Goal: Book appointment/travel/reservation

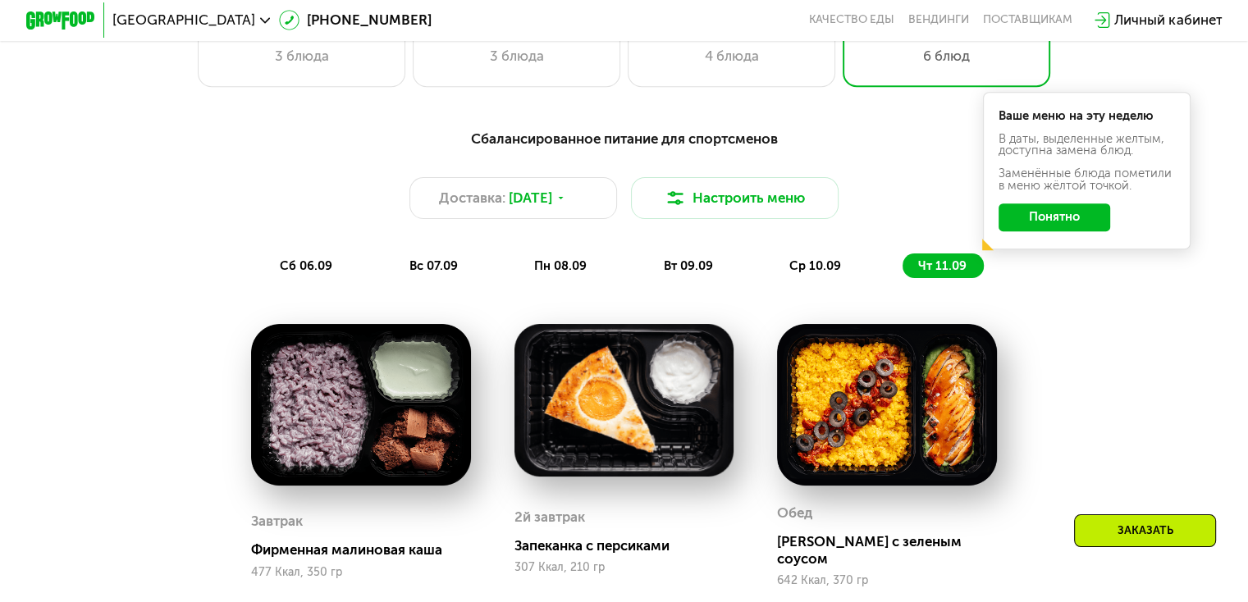
scroll to position [820, 0]
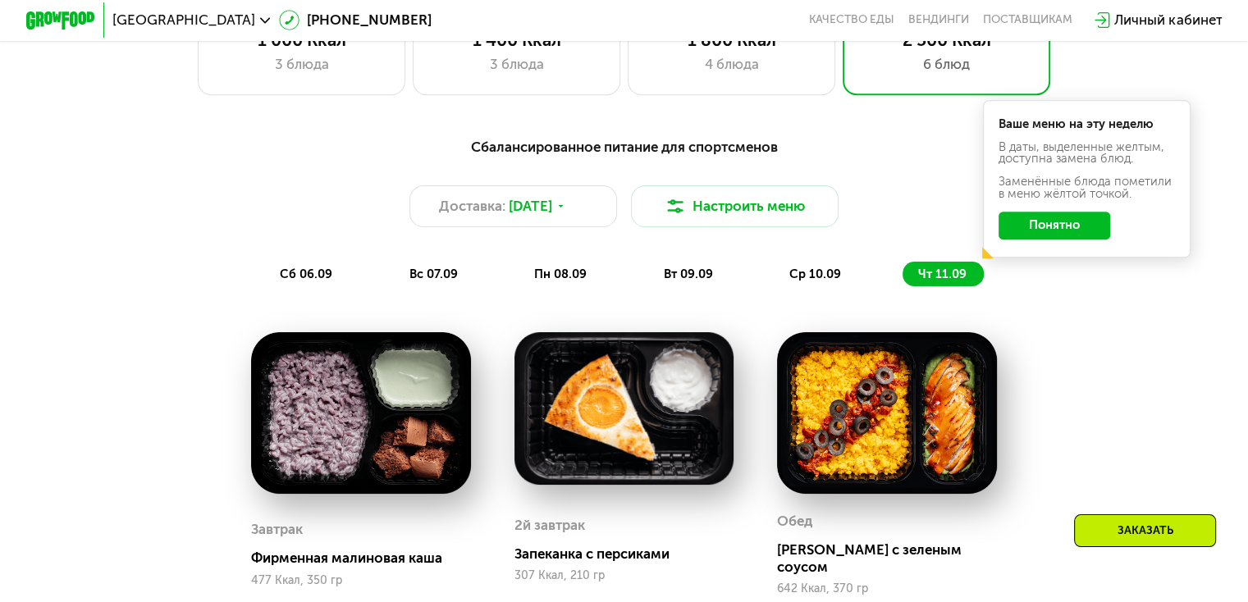
click at [826, 276] on span "ср 10.09" at bounding box center [815, 274] width 52 height 15
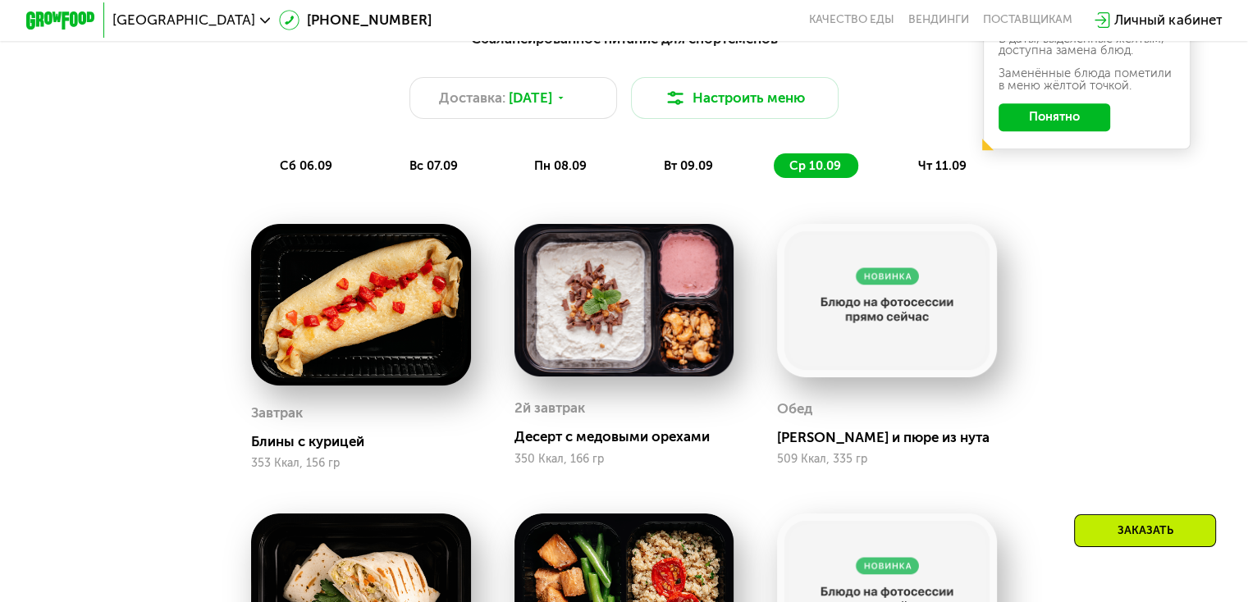
scroll to position [903, 0]
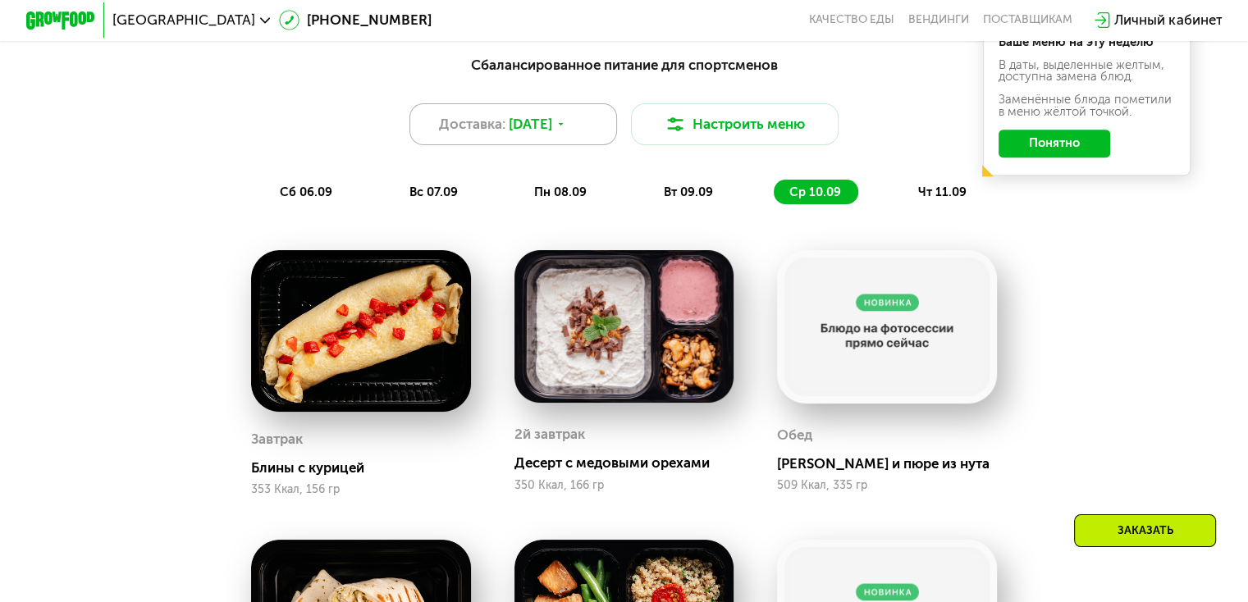
click at [577, 126] on div "Доставка: [DATE]" at bounding box center [513, 124] width 208 height 42
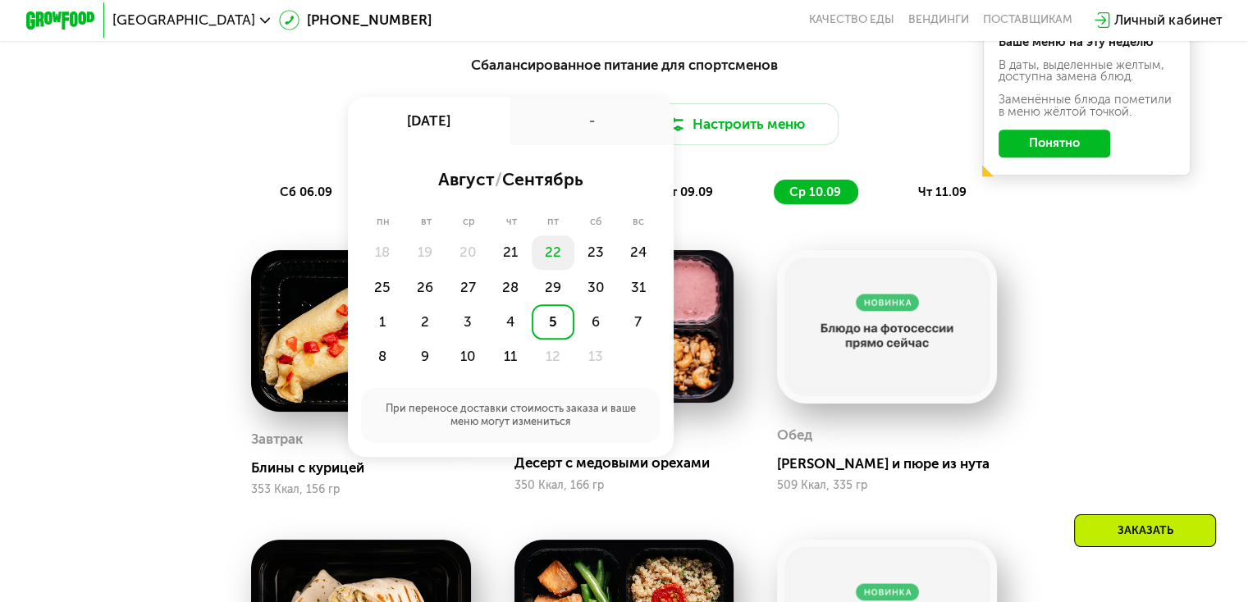
click at [551, 259] on div "22" at bounding box center [553, 252] width 43 height 34
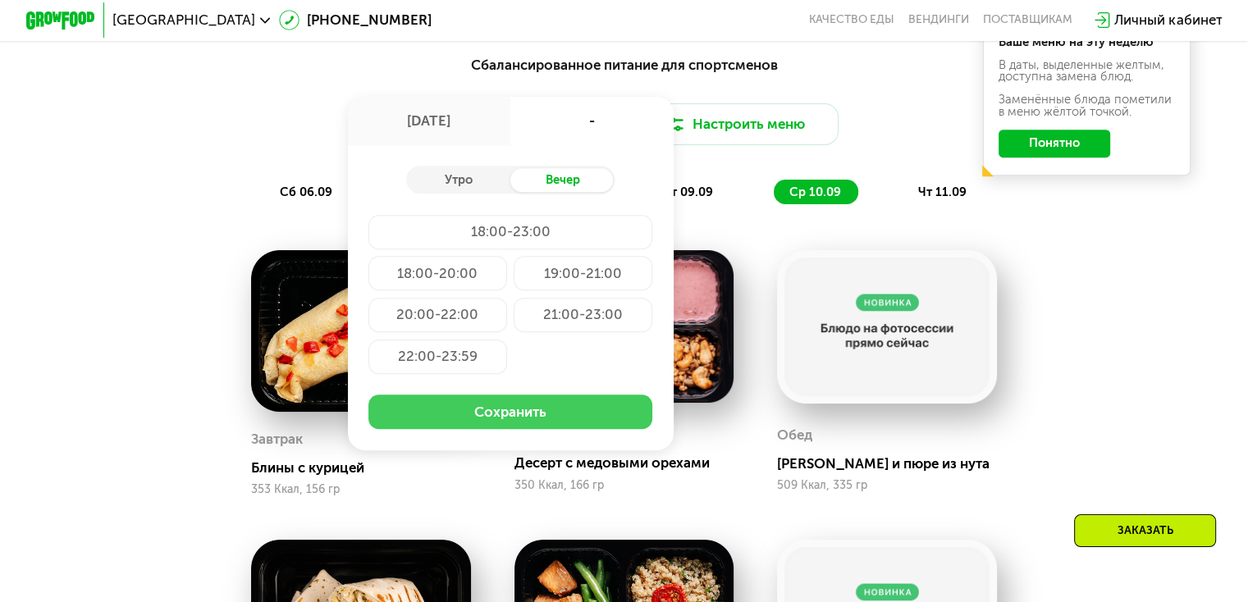
click at [562, 417] on button "Сохранить" at bounding box center [510, 412] width 284 height 34
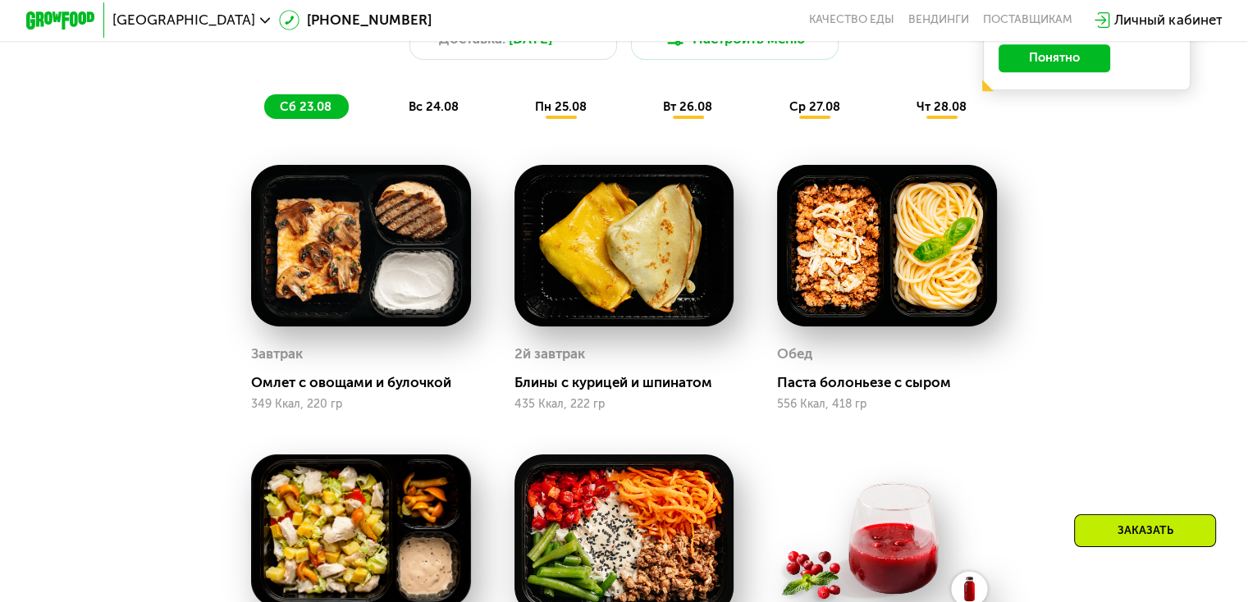
scroll to position [985, 0]
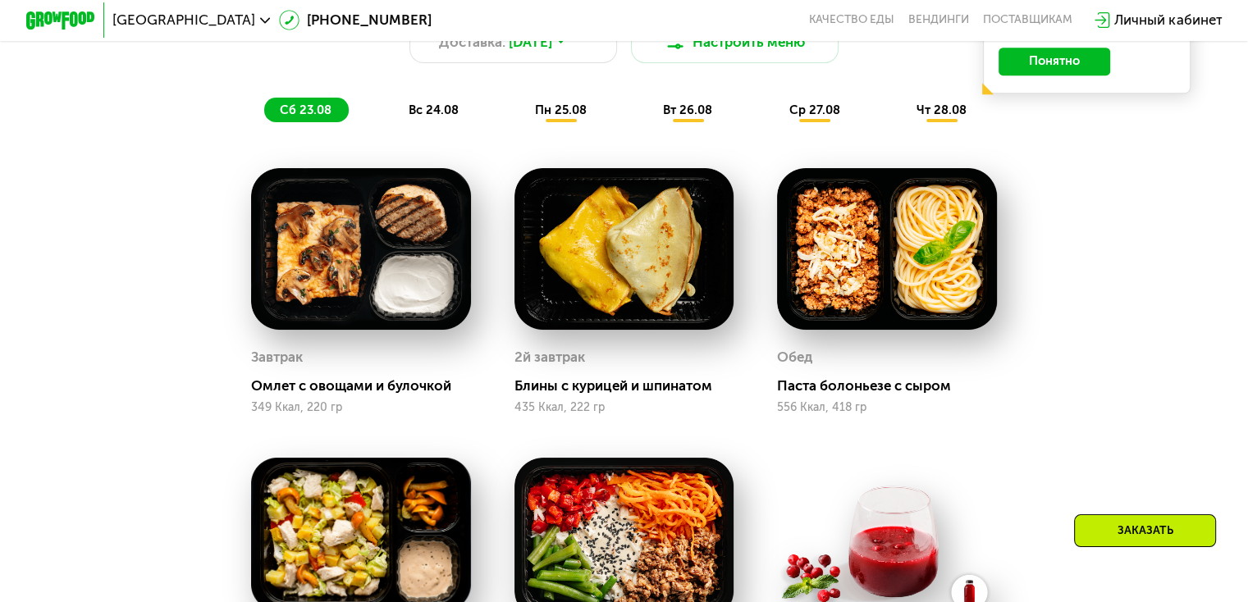
click at [426, 113] on span "вс 24.08" at bounding box center [433, 110] width 50 height 15
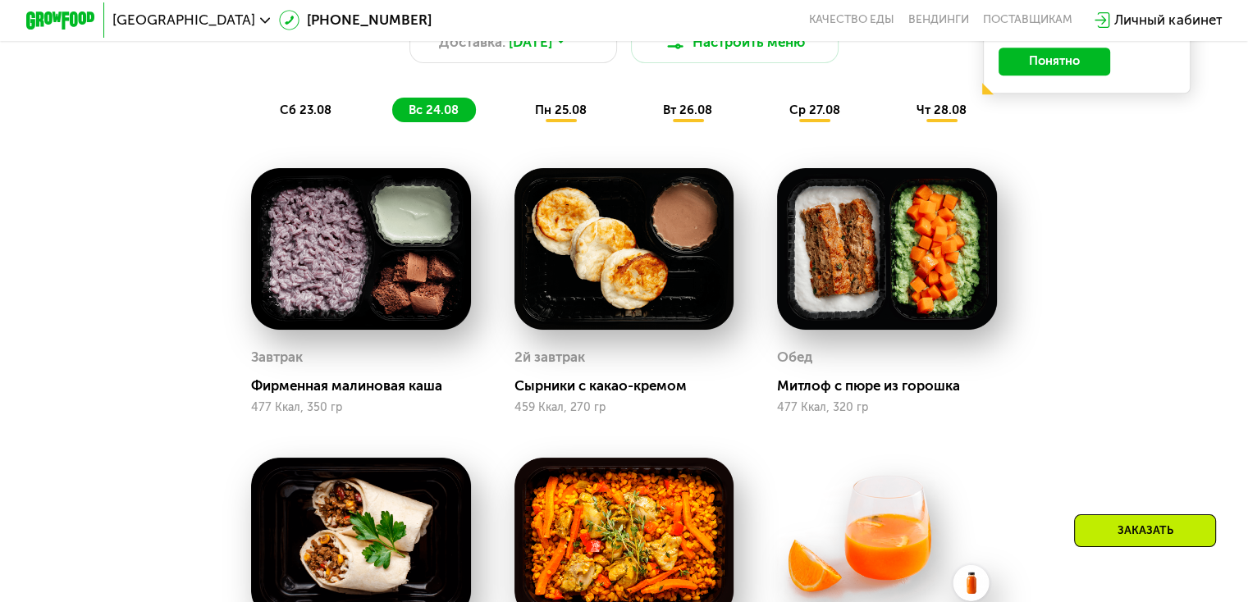
click at [574, 113] on span "пн 25.08" at bounding box center [561, 110] width 52 height 15
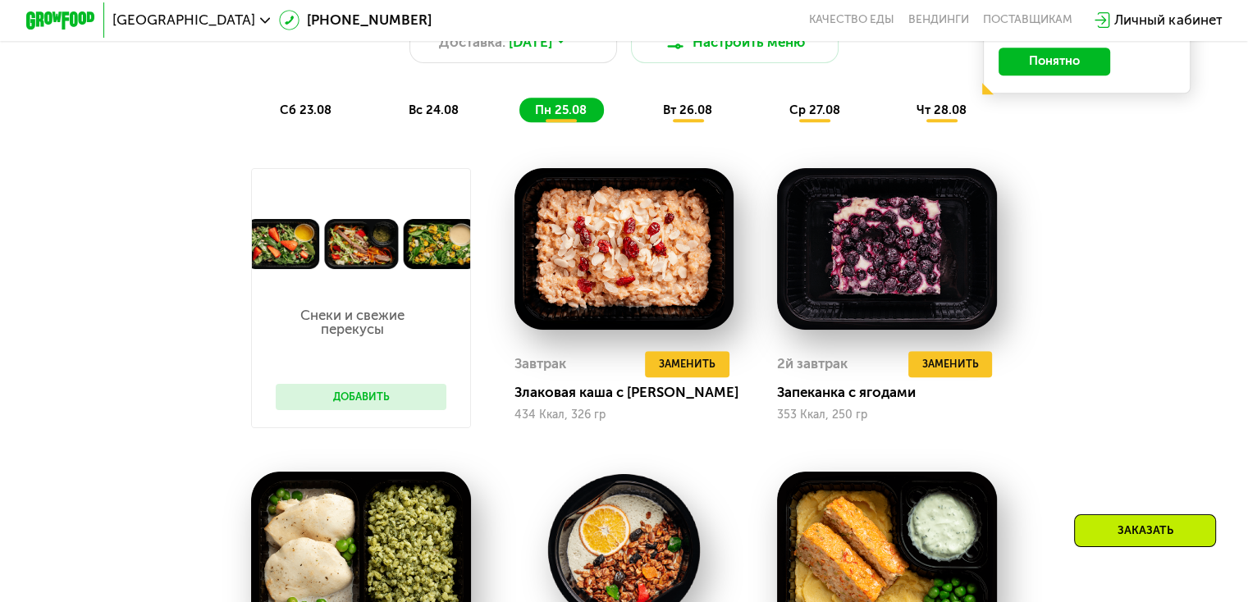
click at [705, 117] on span "вт 26.08" at bounding box center [687, 110] width 49 height 15
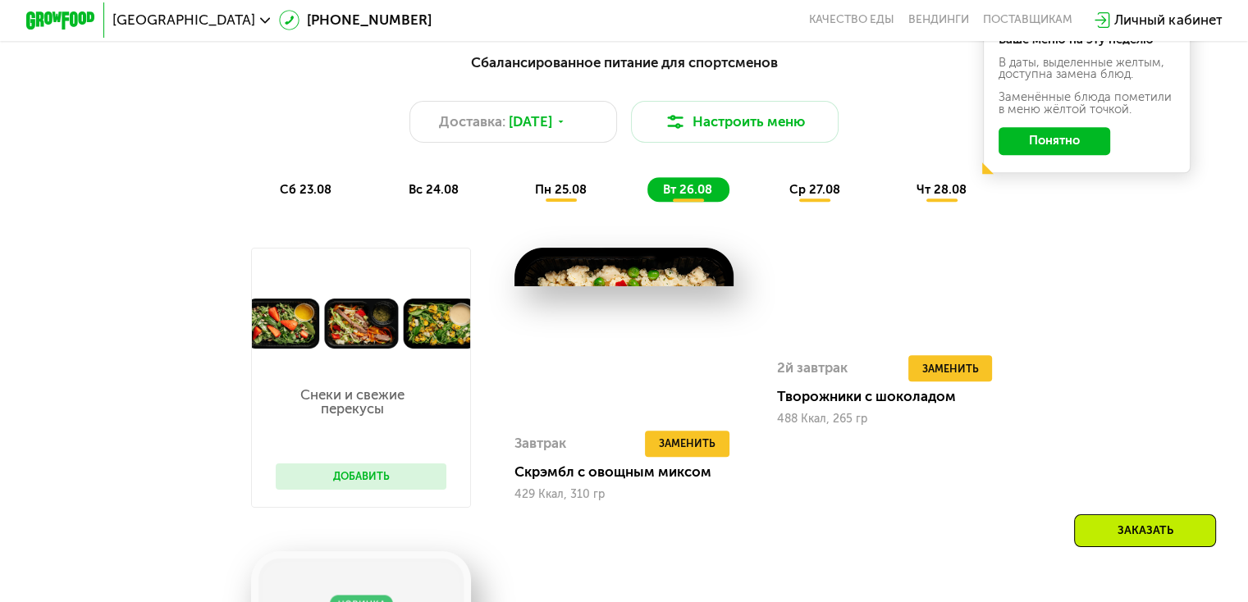
scroll to position [903, 0]
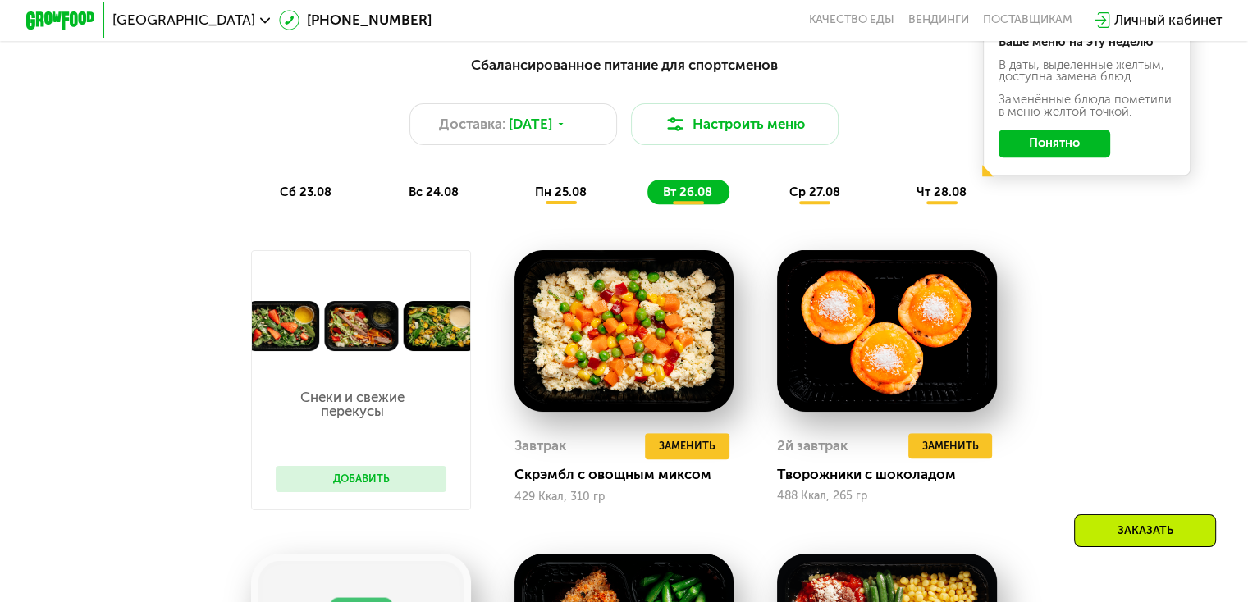
click at [829, 199] on span "ср 27.08" at bounding box center [813, 192] width 51 height 15
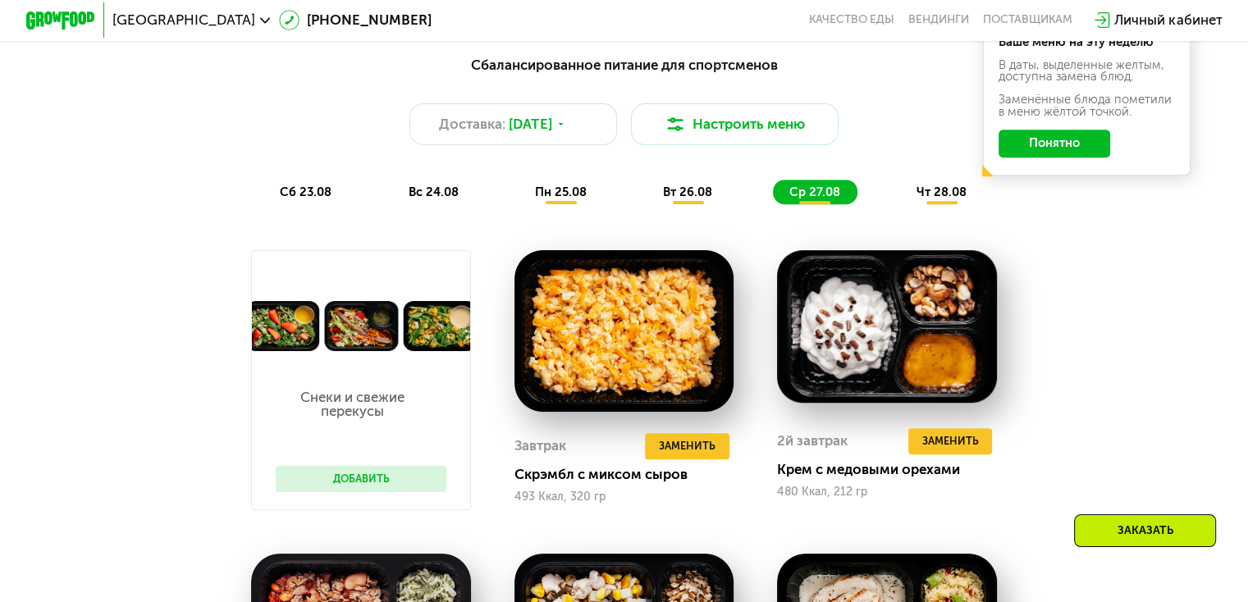
click at [960, 199] on span "чт 28.08" at bounding box center [941, 192] width 50 height 15
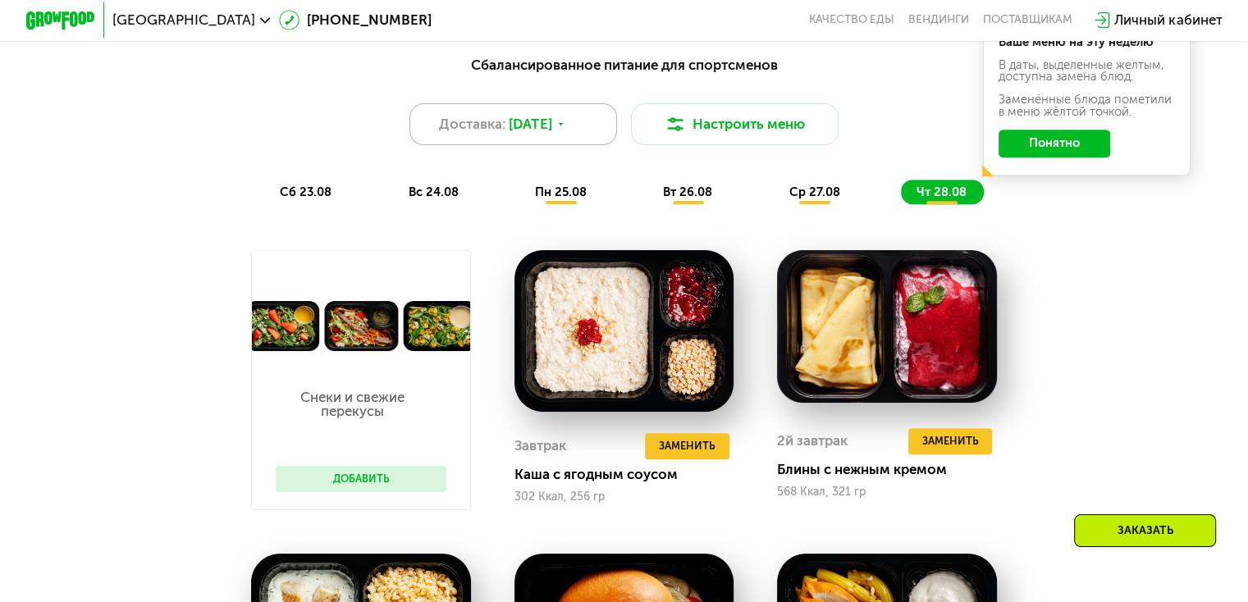
click at [566, 127] on icon at bounding box center [560, 124] width 11 height 11
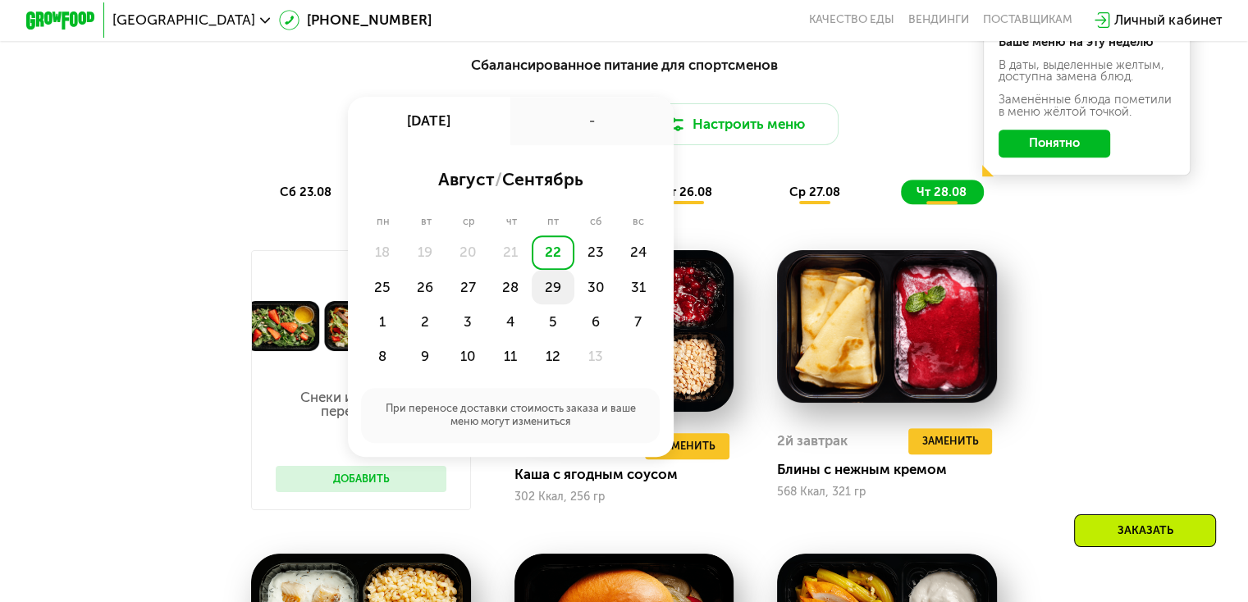
click at [574, 286] on div "29" at bounding box center [595, 287] width 43 height 34
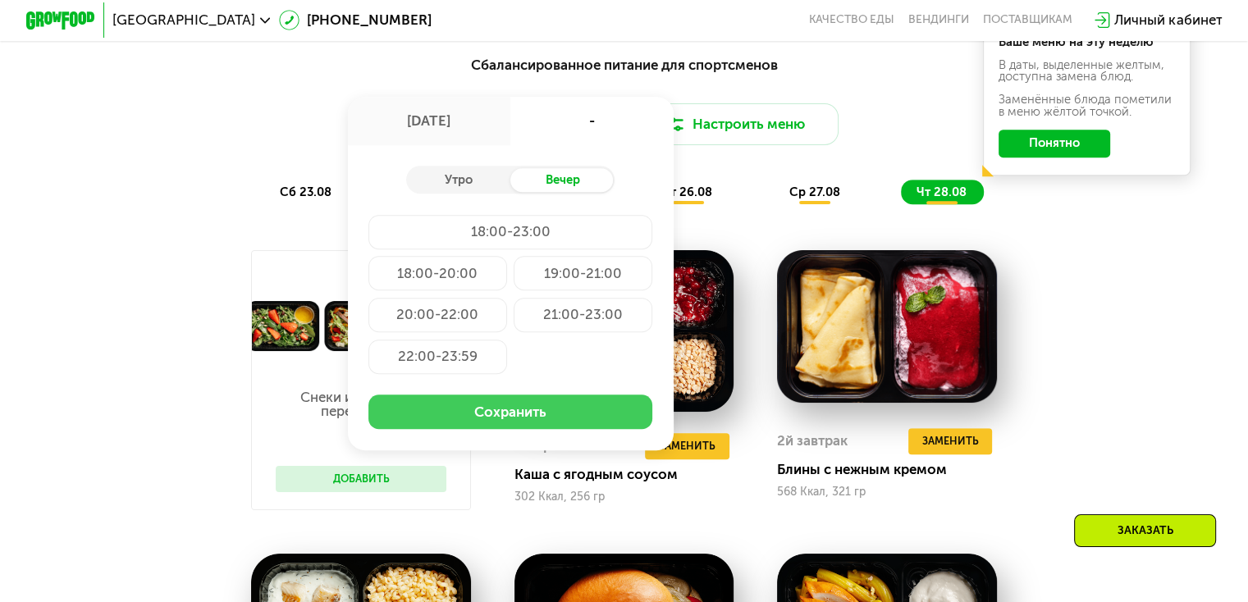
click at [568, 420] on button "Сохранить" at bounding box center [510, 412] width 284 height 34
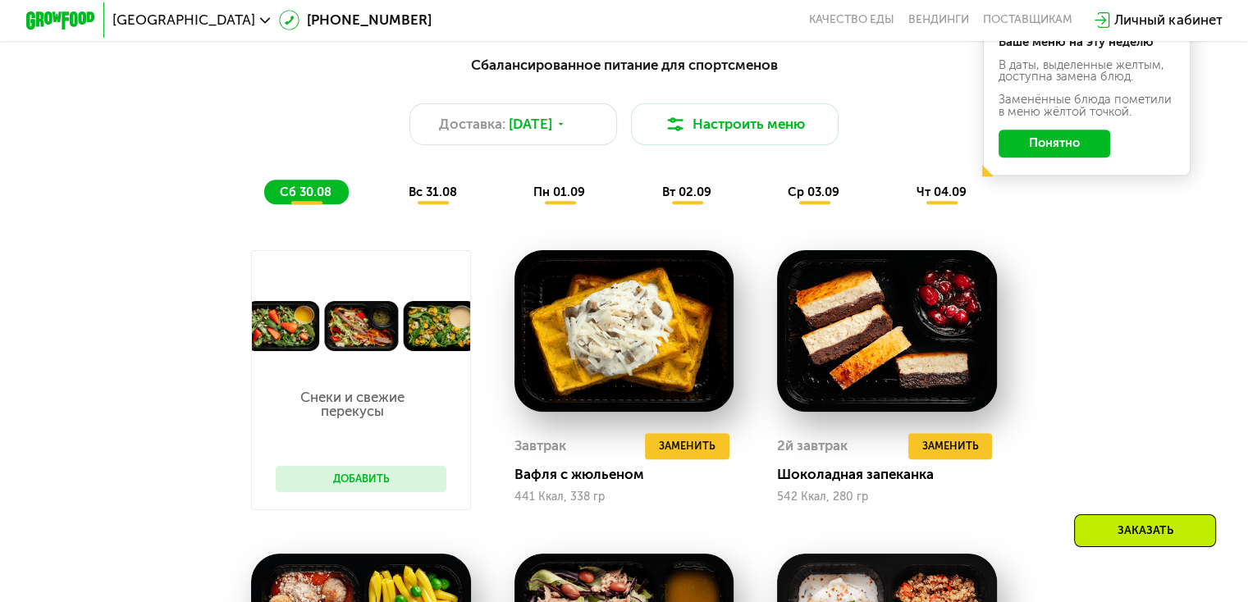
click at [443, 199] on span "вс 31.08" at bounding box center [433, 192] width 48 height 15
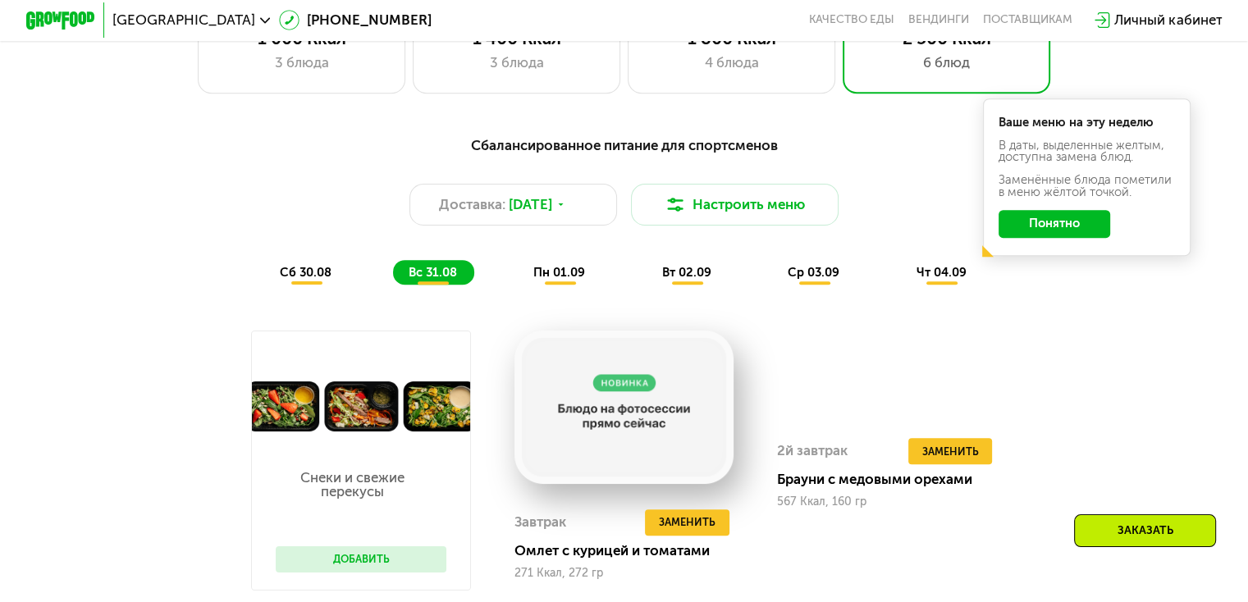
scroll to position [820, 0]
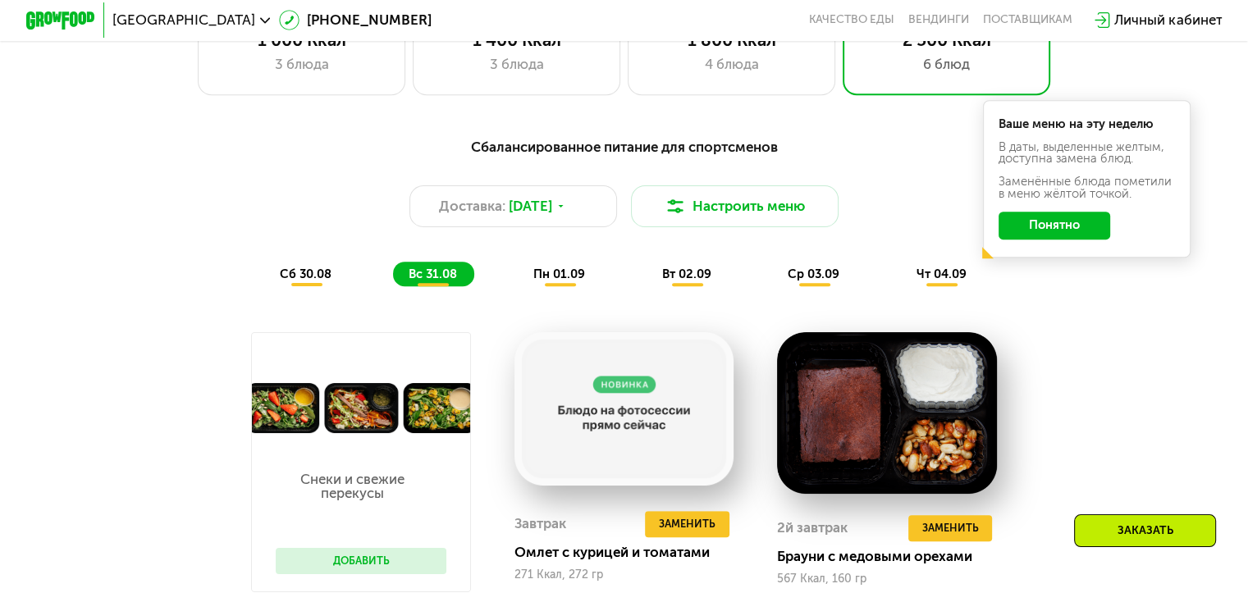
click at [560, 280] on span "пн 01.09" at bounding box center [559, 274] width 52 height 15
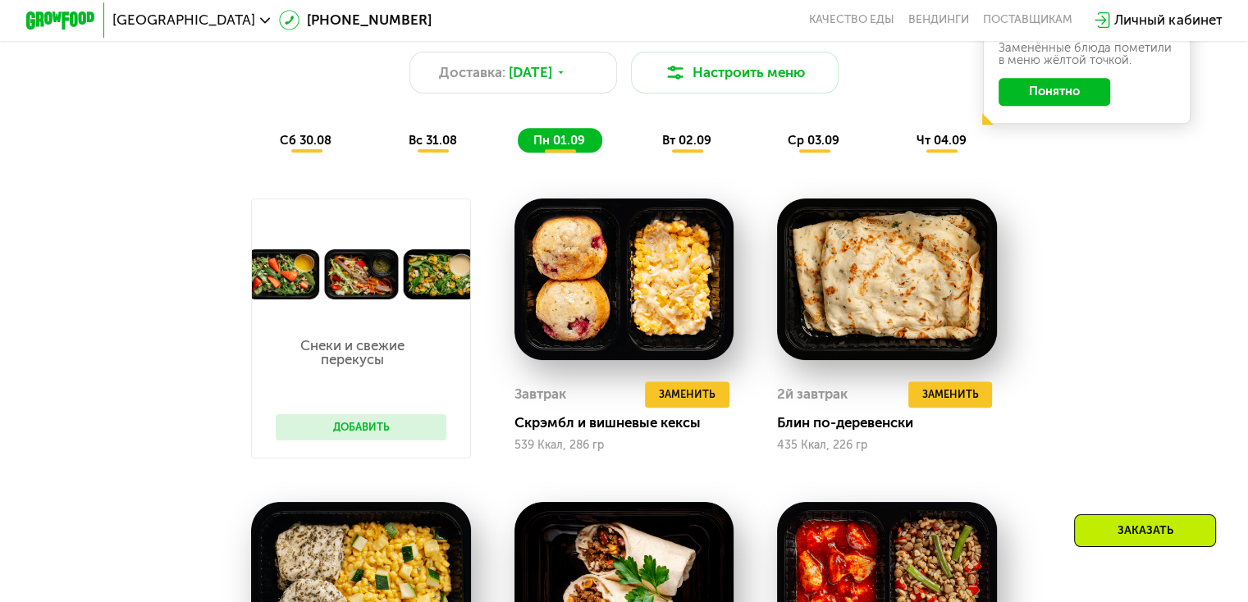
scroll to position [903, 0]
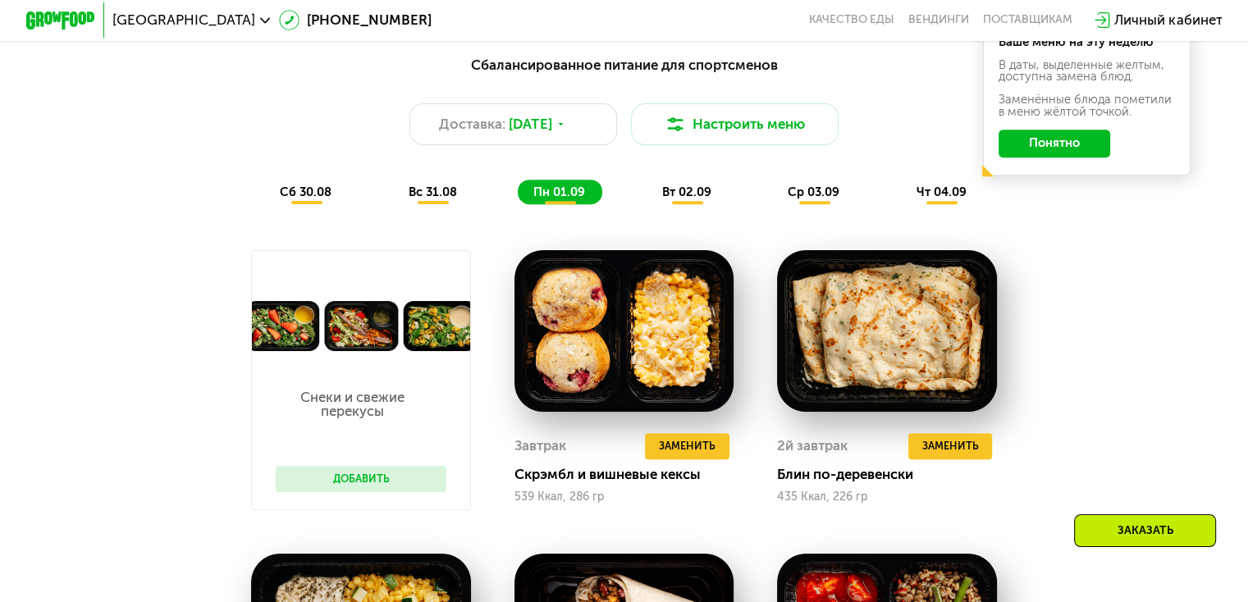
click at [704, 199] on span "вт 02.09" at bounding box center [686, 192] width 49 height 15
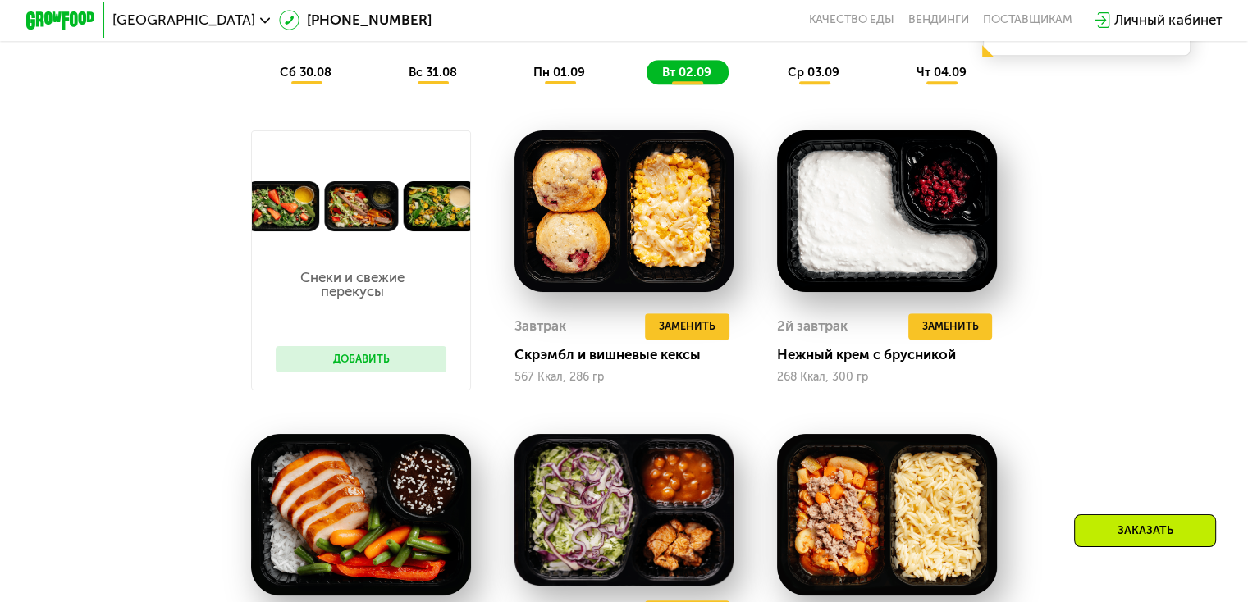
scroll to position [985, 0]
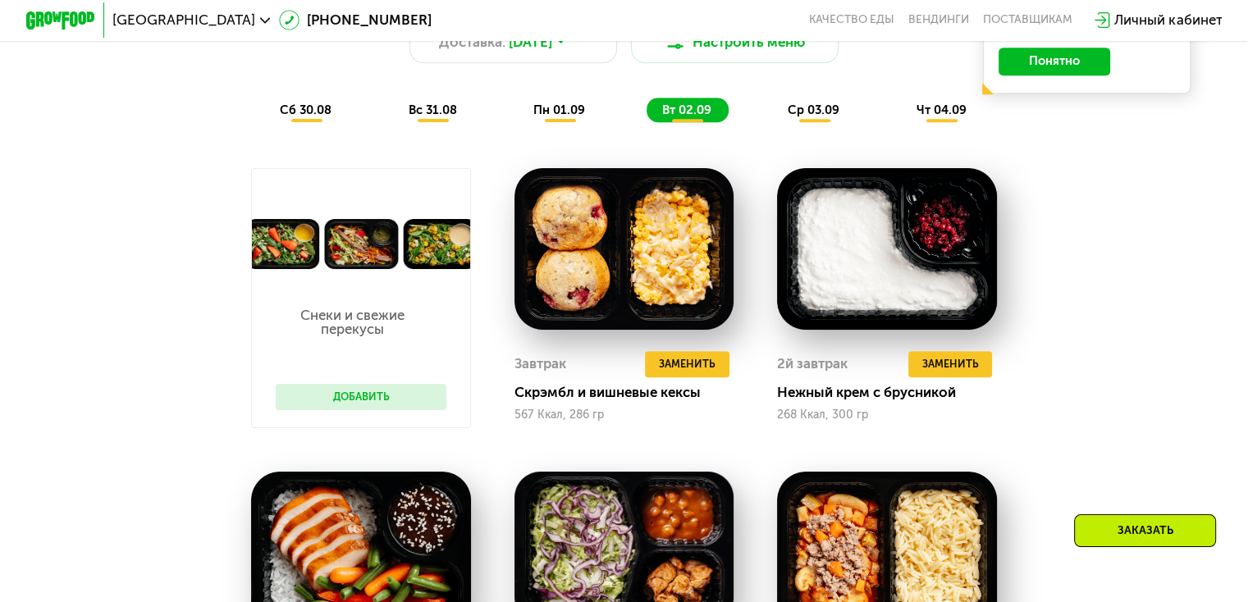
click at [813, 117] on span "ср 03.09" at bounding box center [814, 110] width 52 height 15
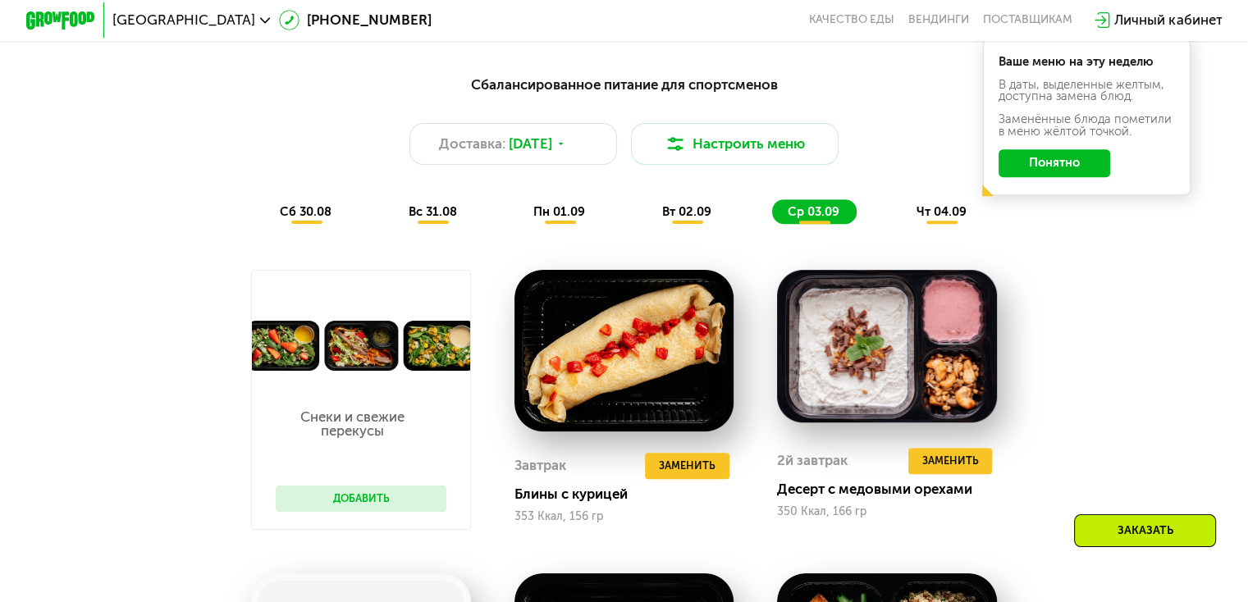
scroll to position [820, 0]
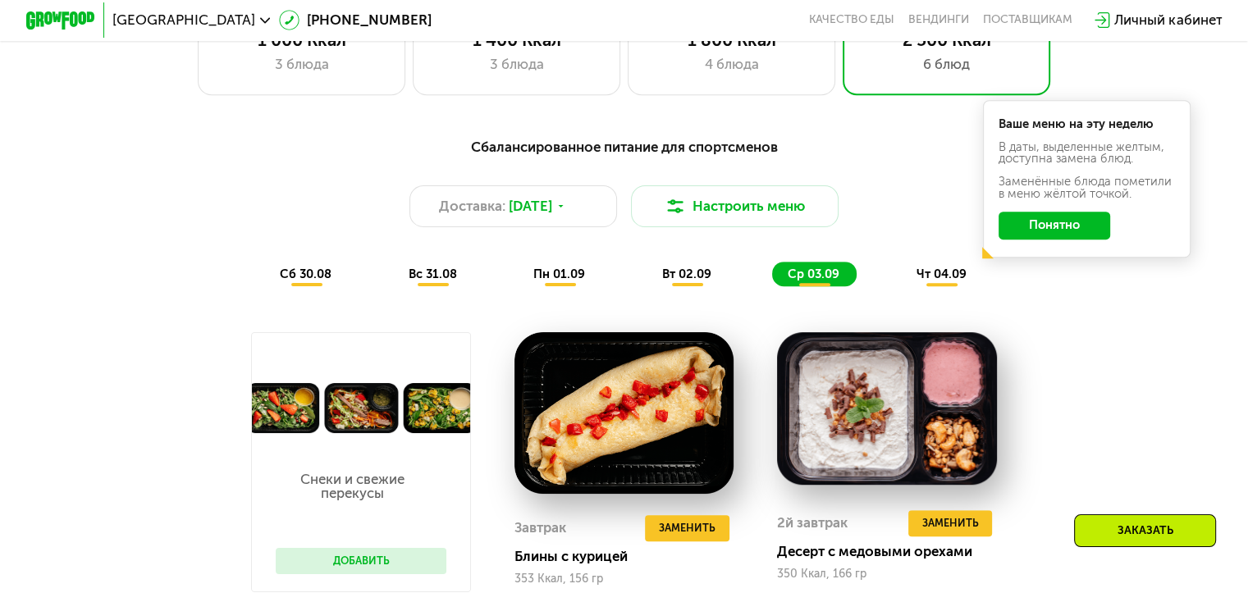
click at [944, 281] on span "чт 04.09" at bounding box center [941, 274] width 50 height 15
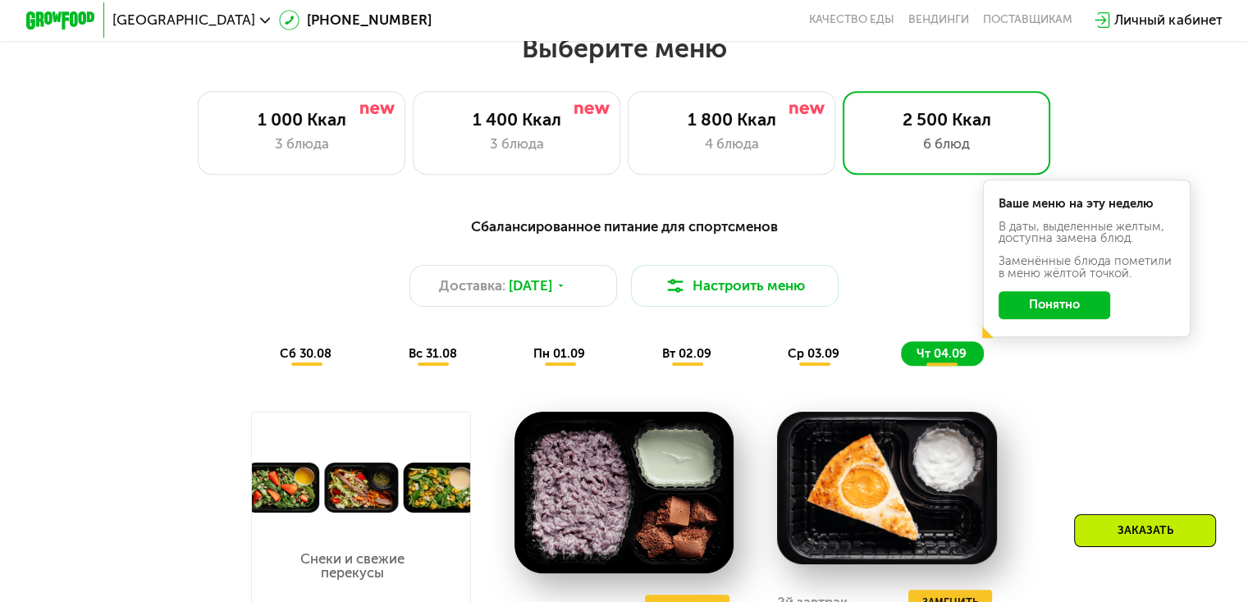
scroll to position [574, 0]
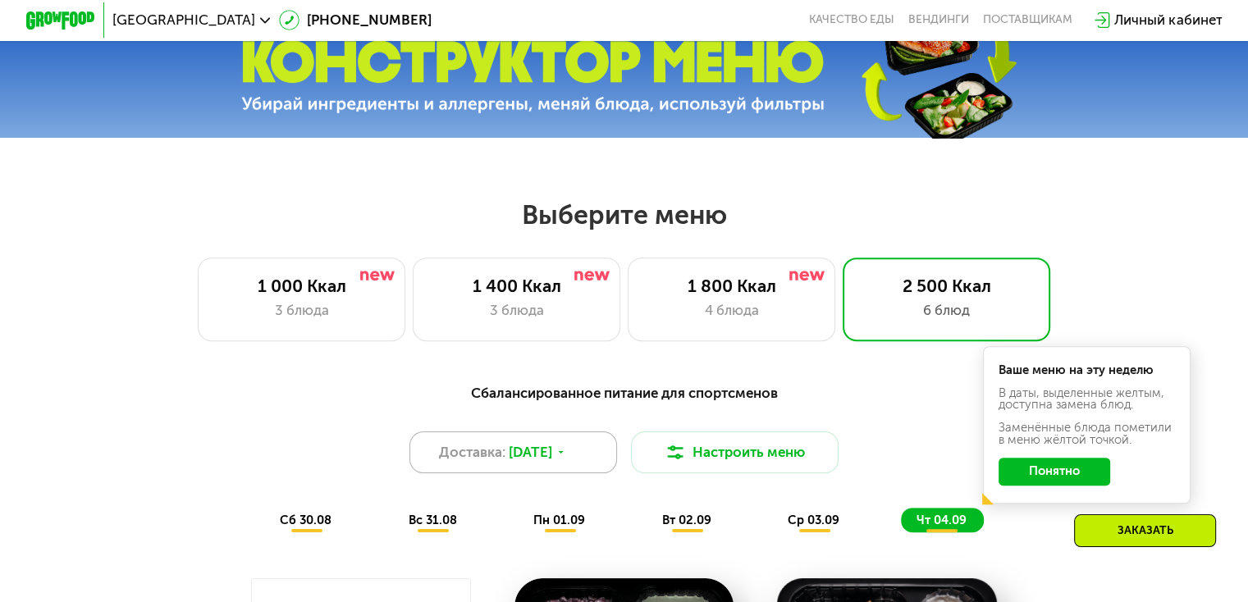
click at [574, 458] on div "Доставка: [DATE]" at bounding box center [513, 453] width 208 height 42
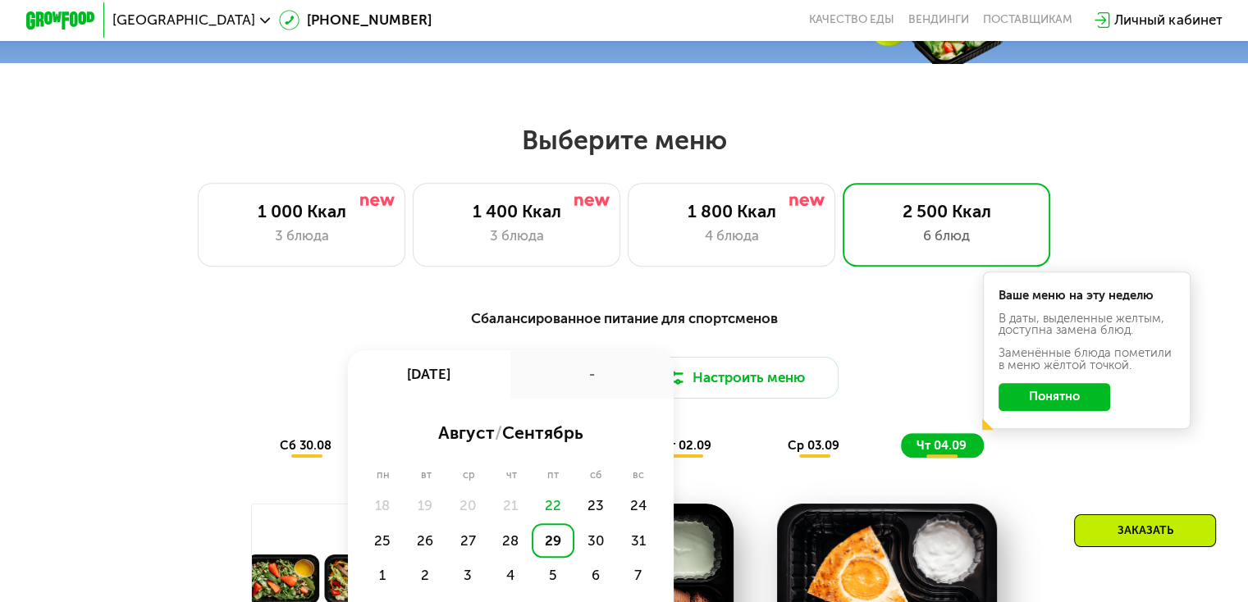
scroll to position [820, 0]
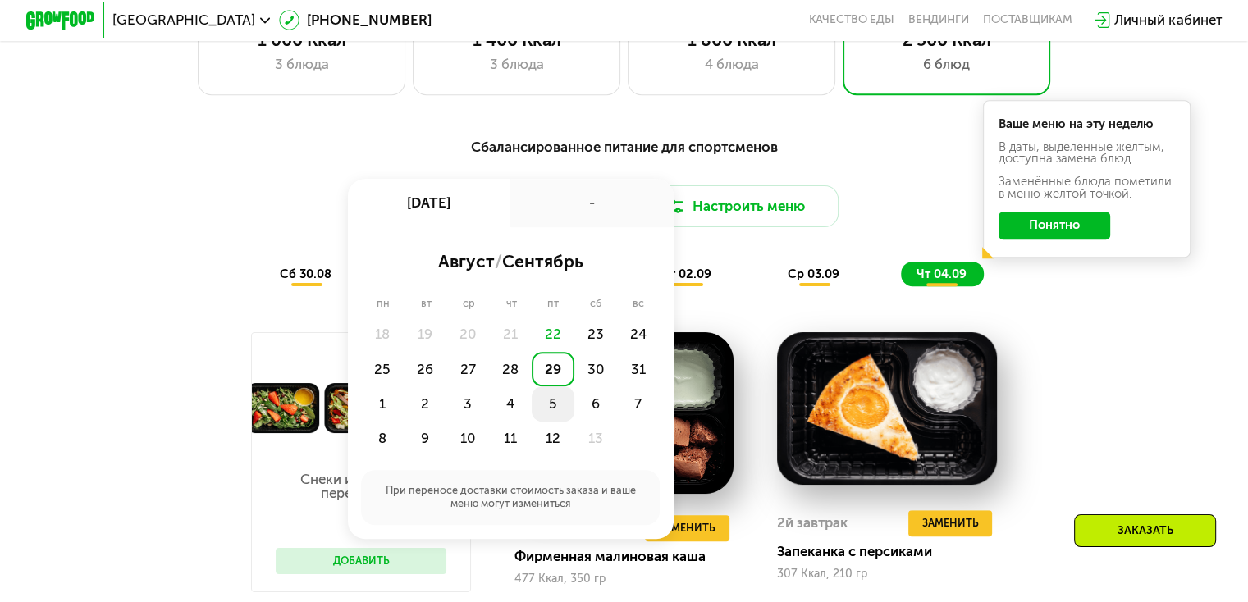
click at [574, 418] on div "5" at bounding box center [595, 403] width 43 height 34
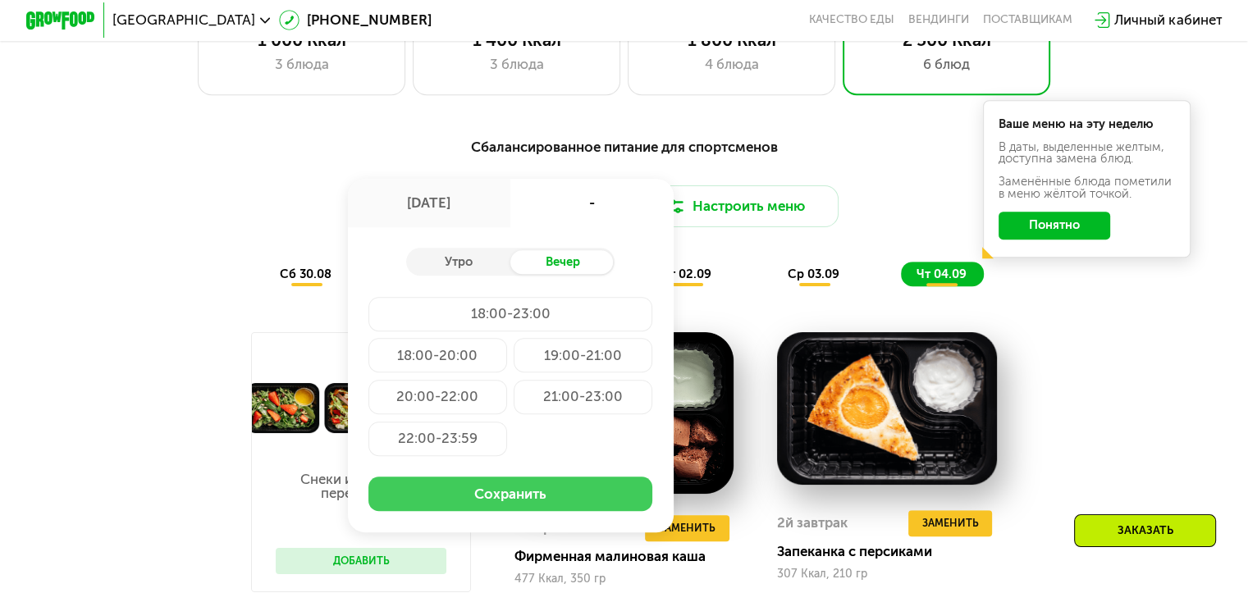
click at [594, 511] on button "Сохранить" at bounding box center [510, 494] width 284 height 34
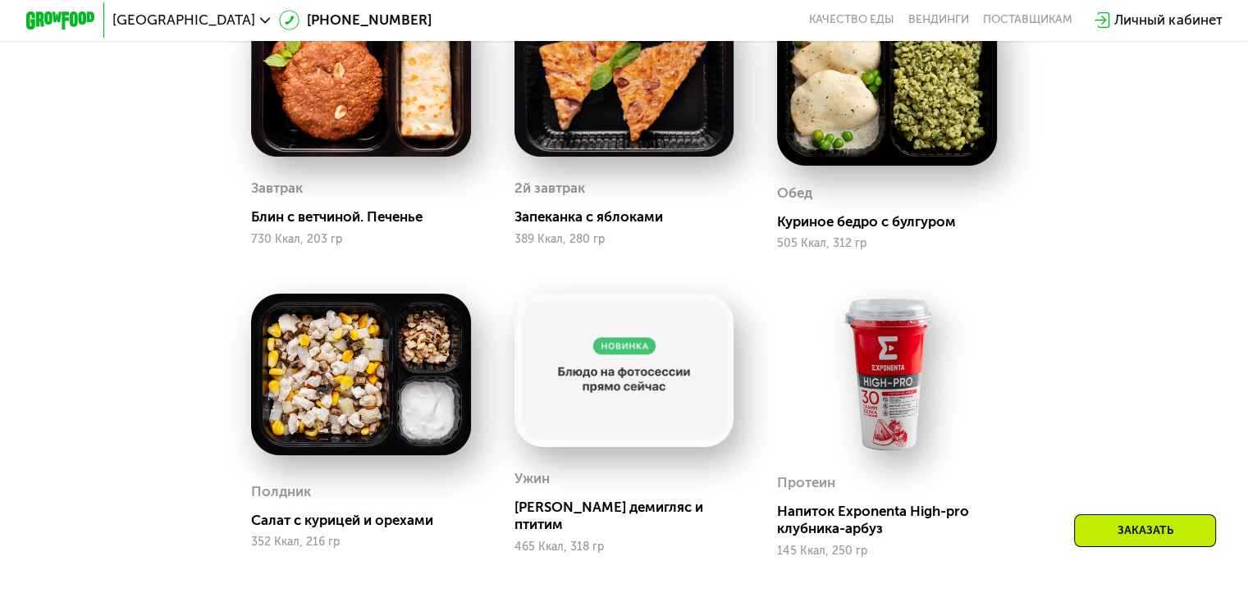
scroll to position [903, 0]
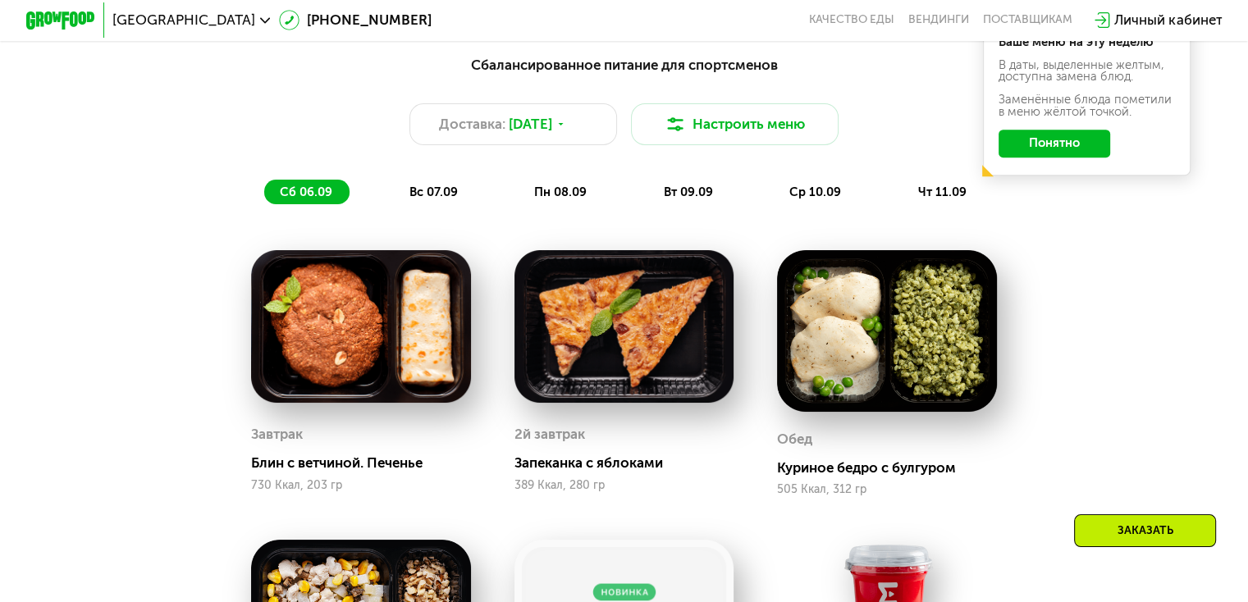
click at [425, 199] on span "вс 07.09" at bounding box center [433, 192] width 48 height 15
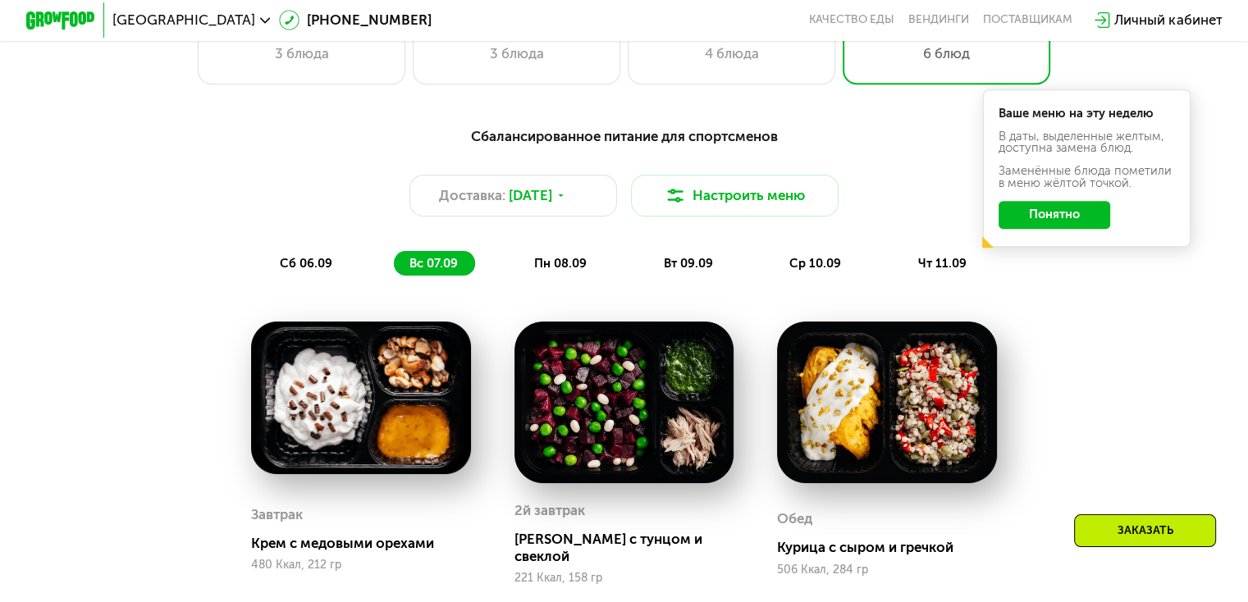
scroll to position [820, 0]
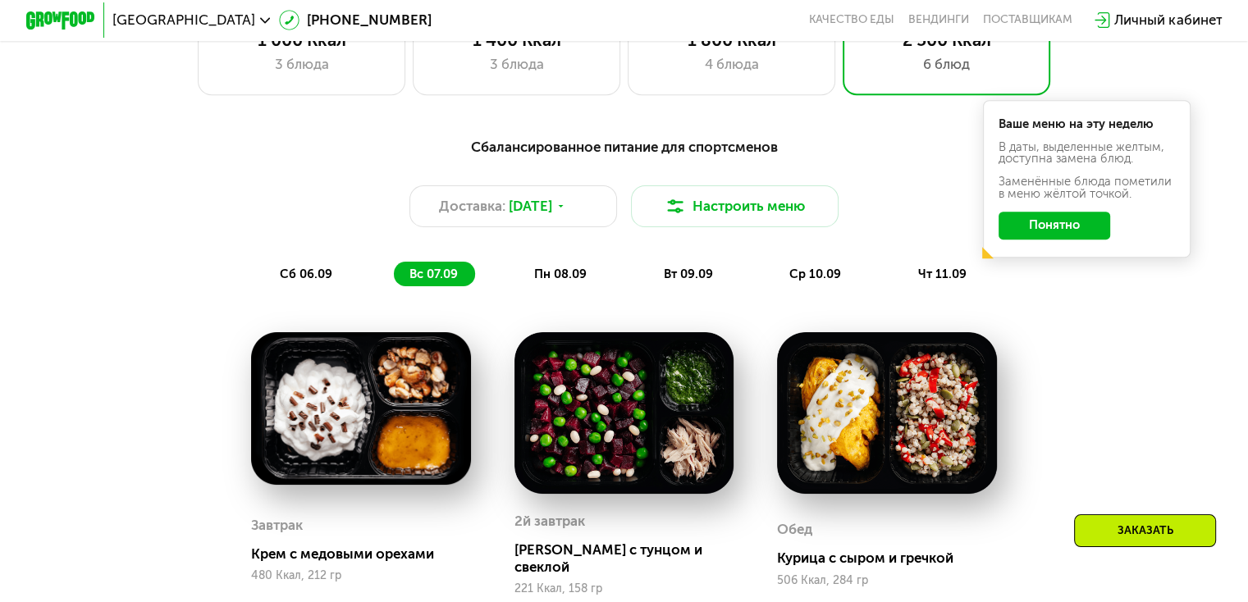
click at [554, 278] on span "пн 08.09" at bounding box center [560, 274] width 53 height 15
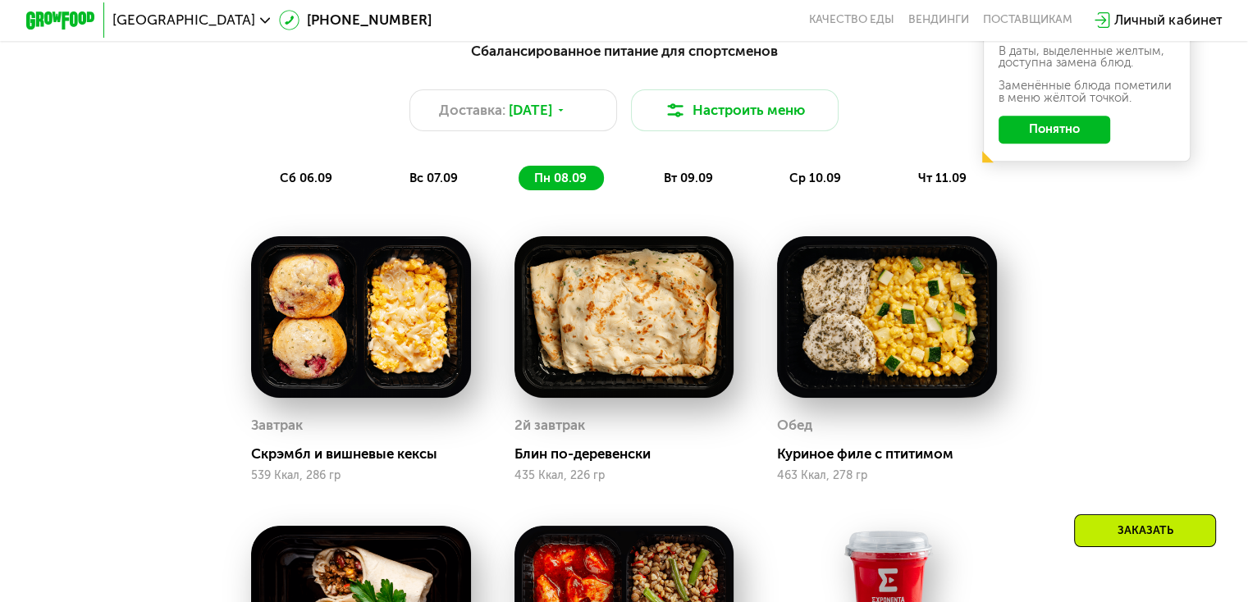
scroll to position [903, 0]
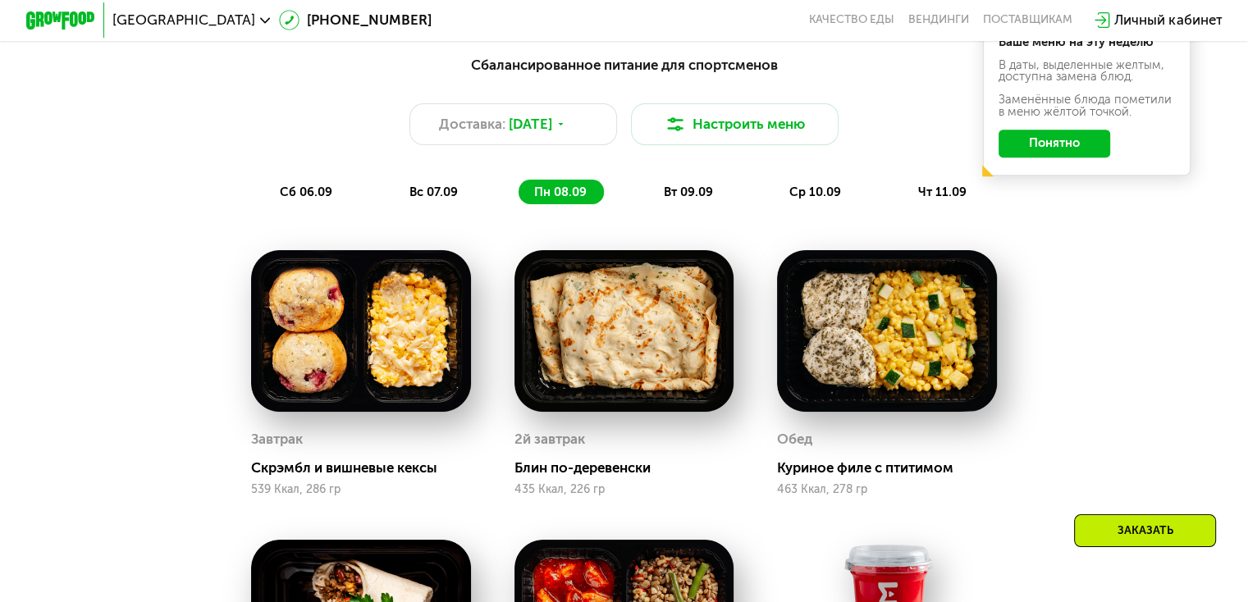
click at [692, 198] on span "вт 09.09" at bounding box center [688, 192] width 49 height 15
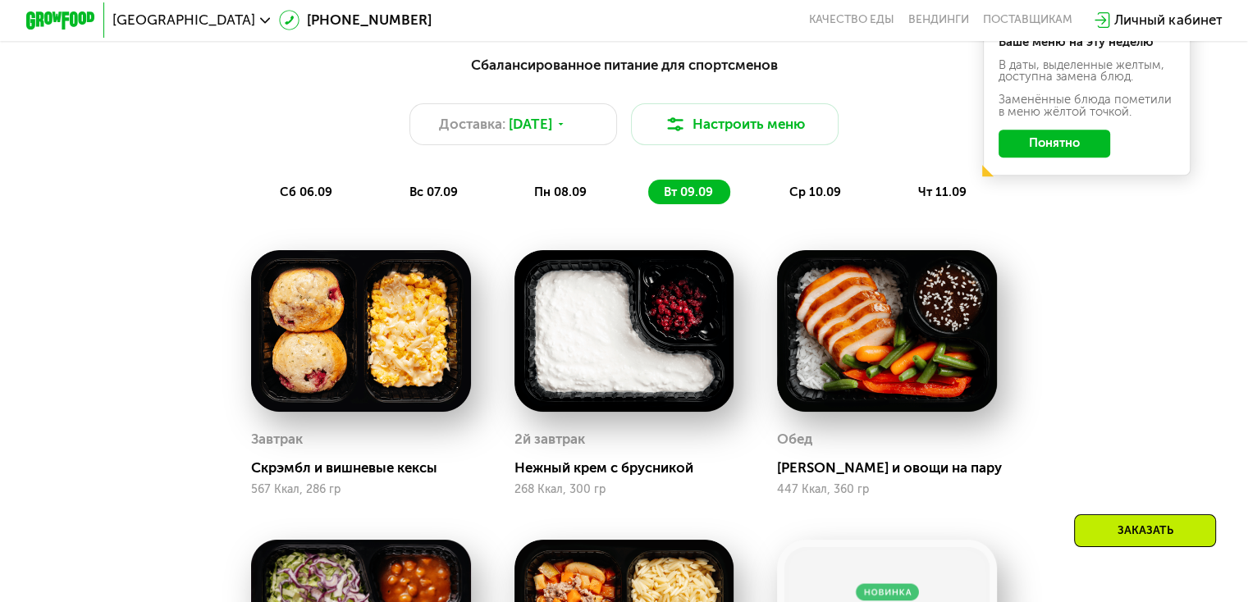
click at [809, 197] on span "ср 10.09" at bounding box center [815, 192] width 52 height 15
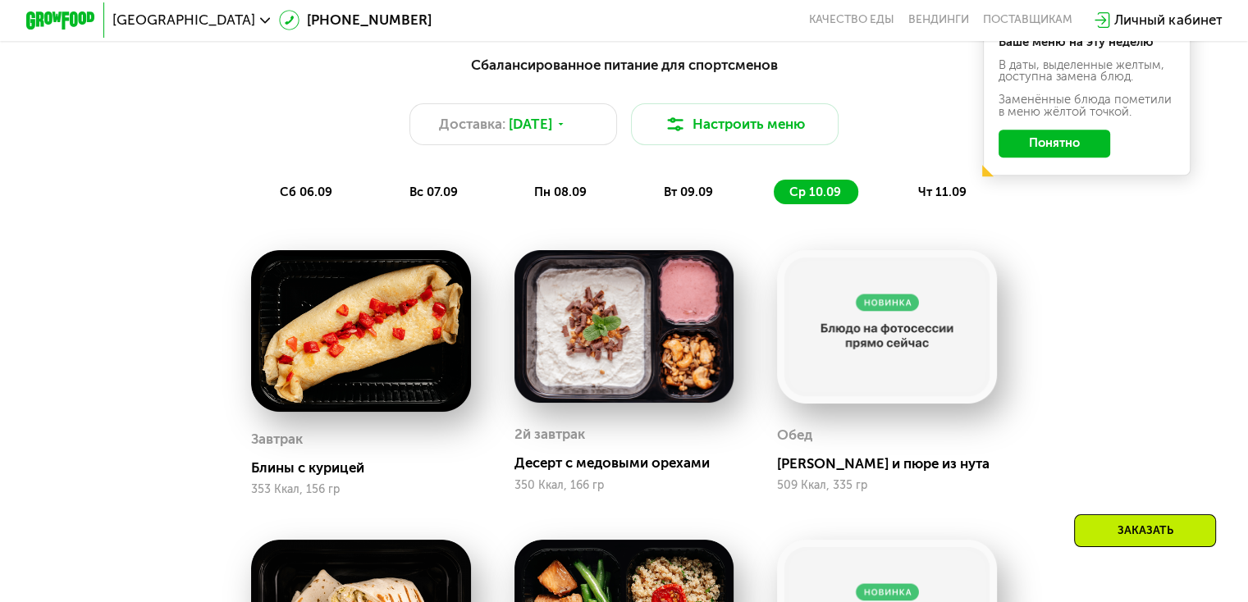
click at [939, 199] on span "чт 11.09" at bounding box center [942, 192] width 48 height 15
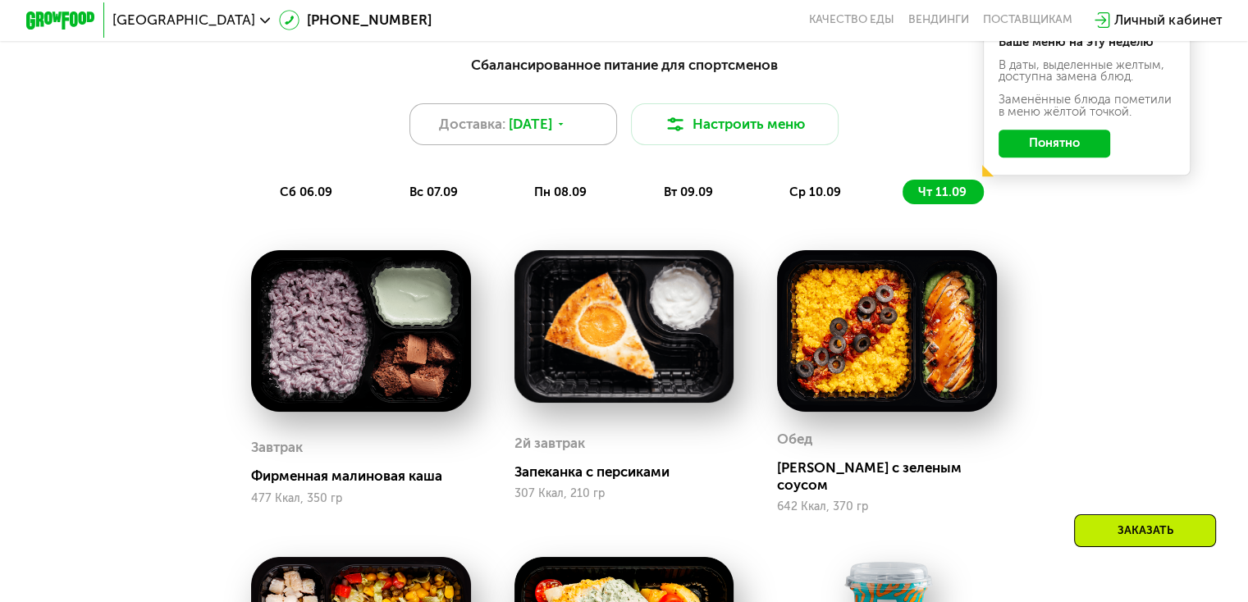
click at [564, 126] on use at bounding box center [561, 124] width 5 height 2
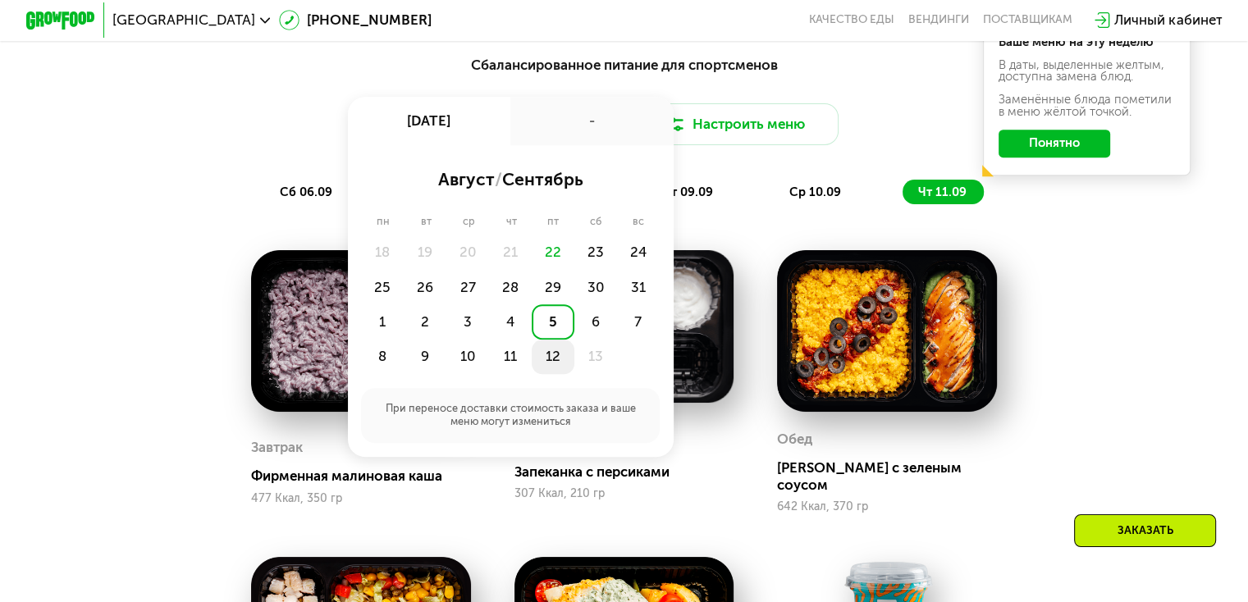
click at [574, 368] on div "12" at bounding box center [595, 357] width 43 height 34
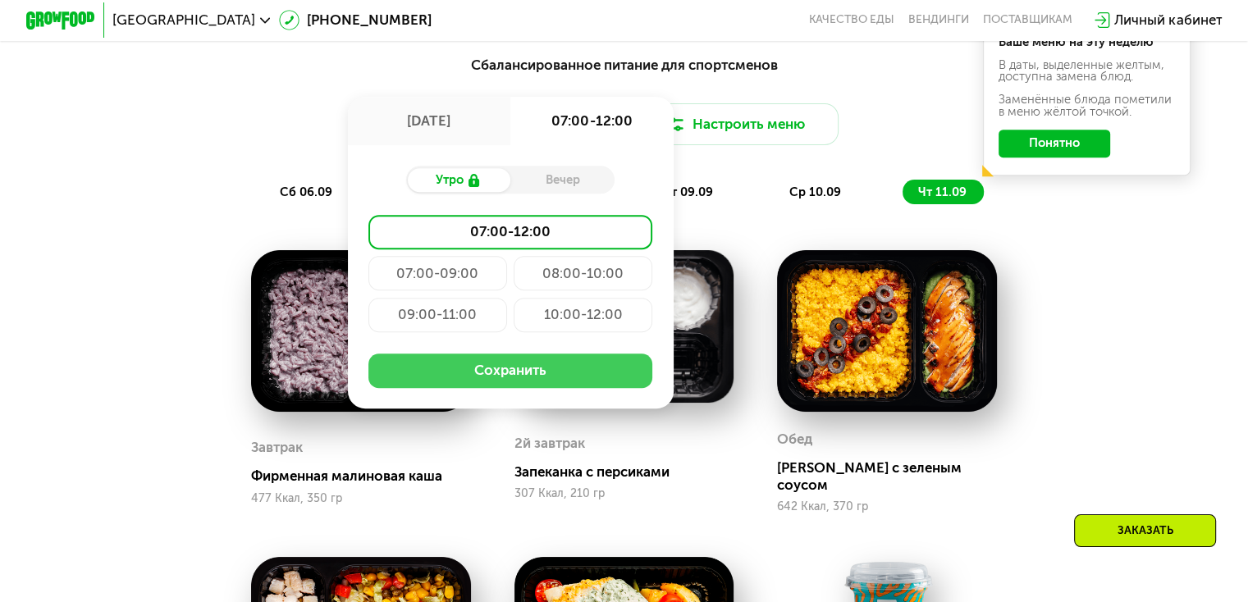
click at [564, 386] on button "Сохранить" at bounding box center [510, 371] width 284 height 34
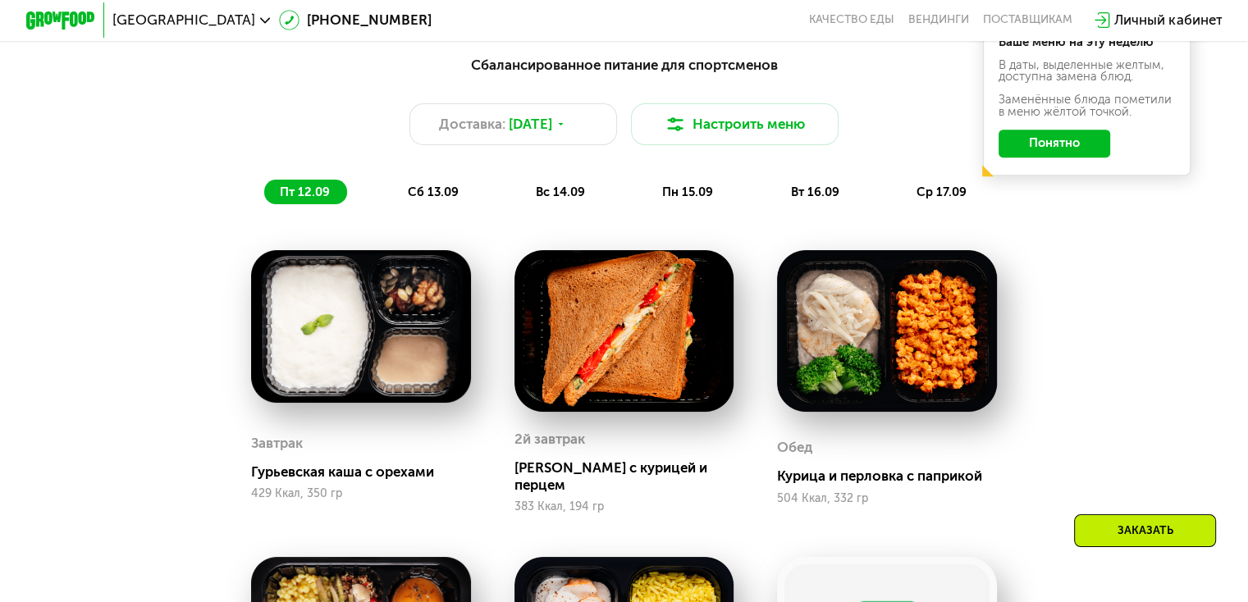
click at [442, 199] on span "сб 13.09" at bounding box center [432, 192] width 51 height 15
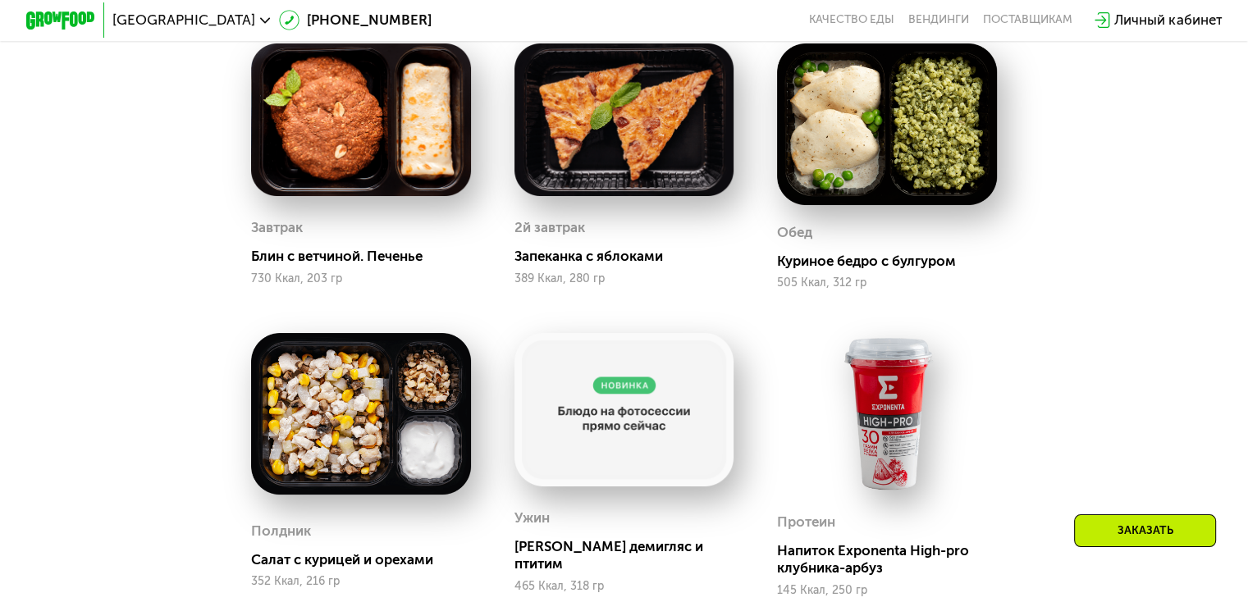
scroll to position [1149, 0]
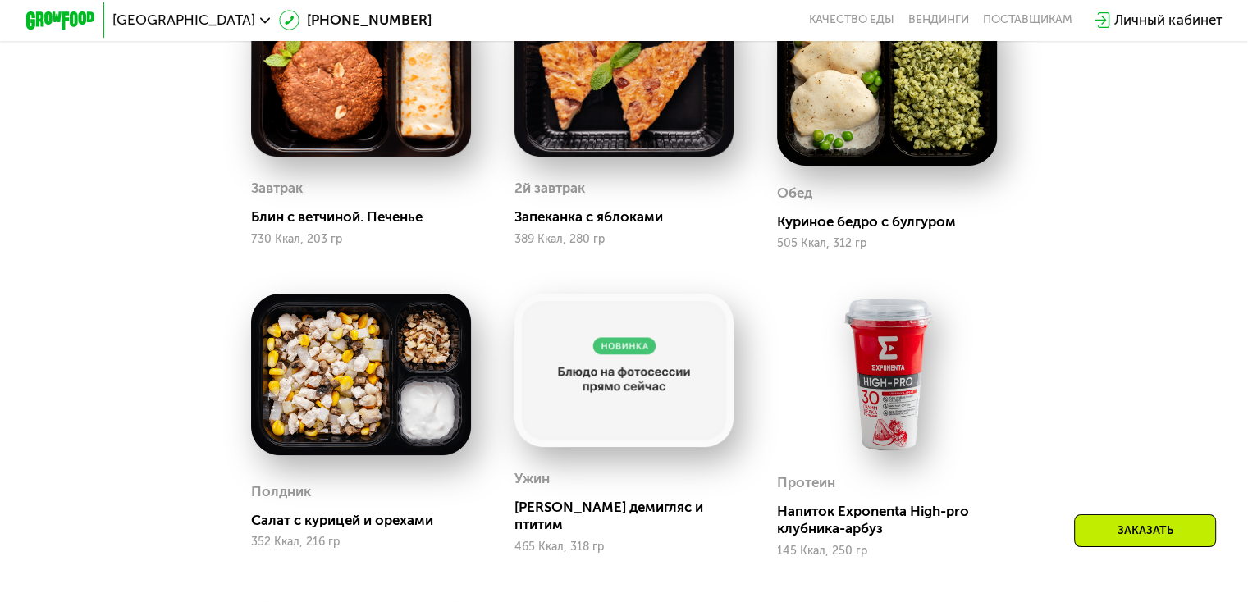
click at [889, 372] on img at bounding box center [887, 375] width 220 height 162
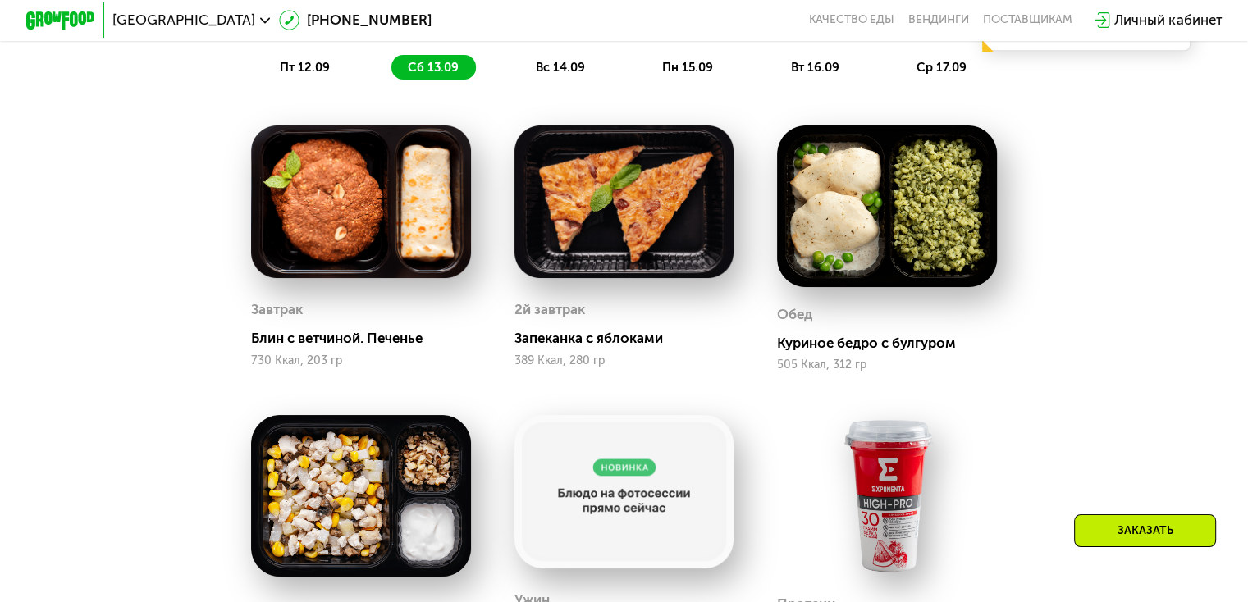
scroll to position [985, 0]
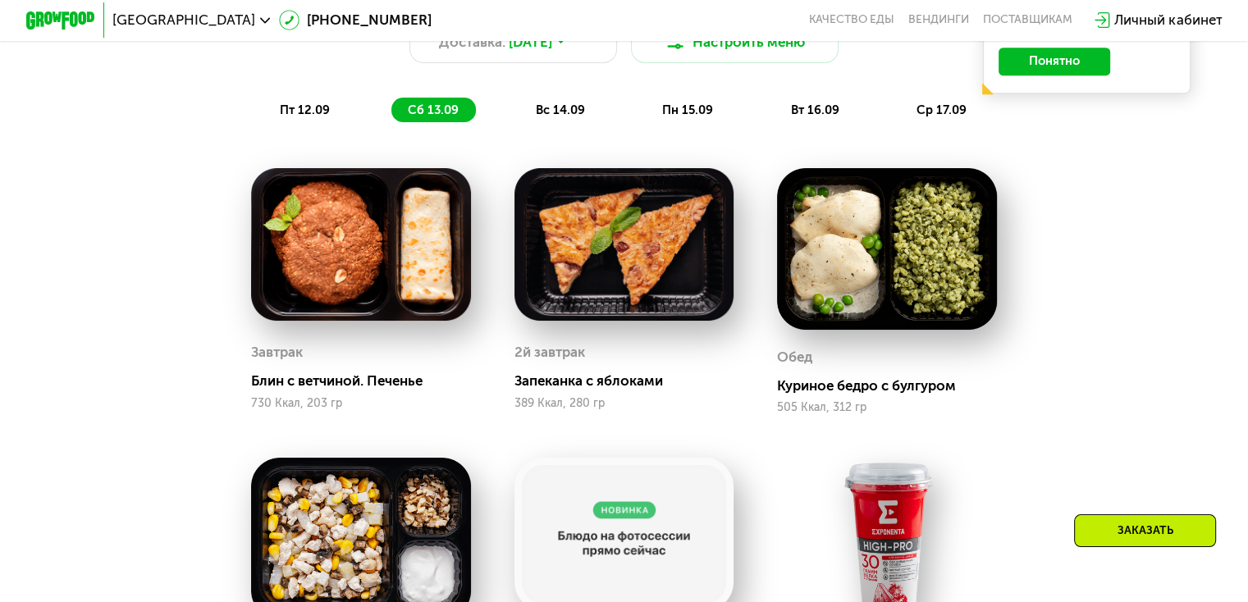
click at [558, 117] on span "вс 14.09" at bounding box center [560, 110] width 49 height 15
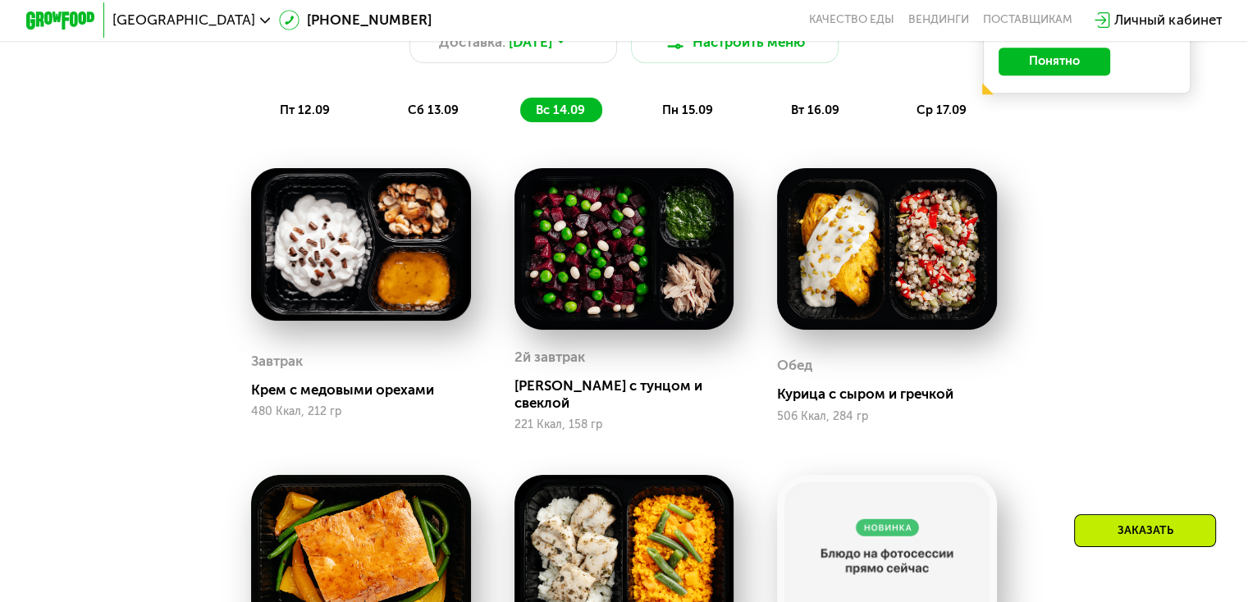
click at [707, 117] on span "пн 15.09" at bounding box center [687, 110] width 51 height 15
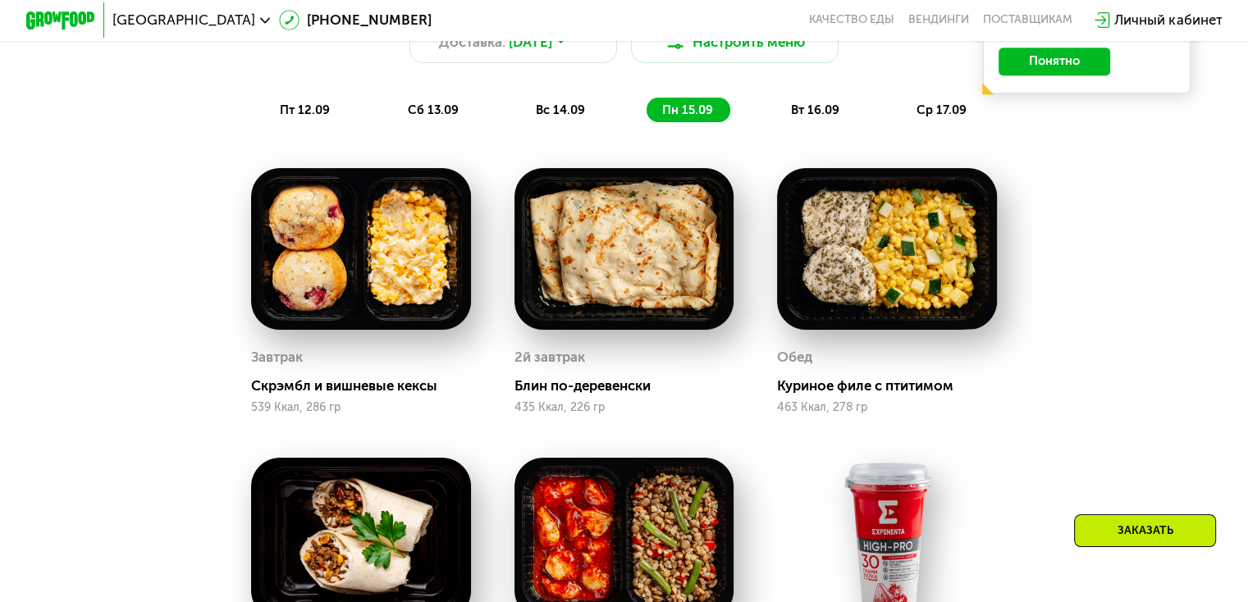
click at [824, 117] on span "вт 16.09" at bounding box center [814, 110] width 48 height 15
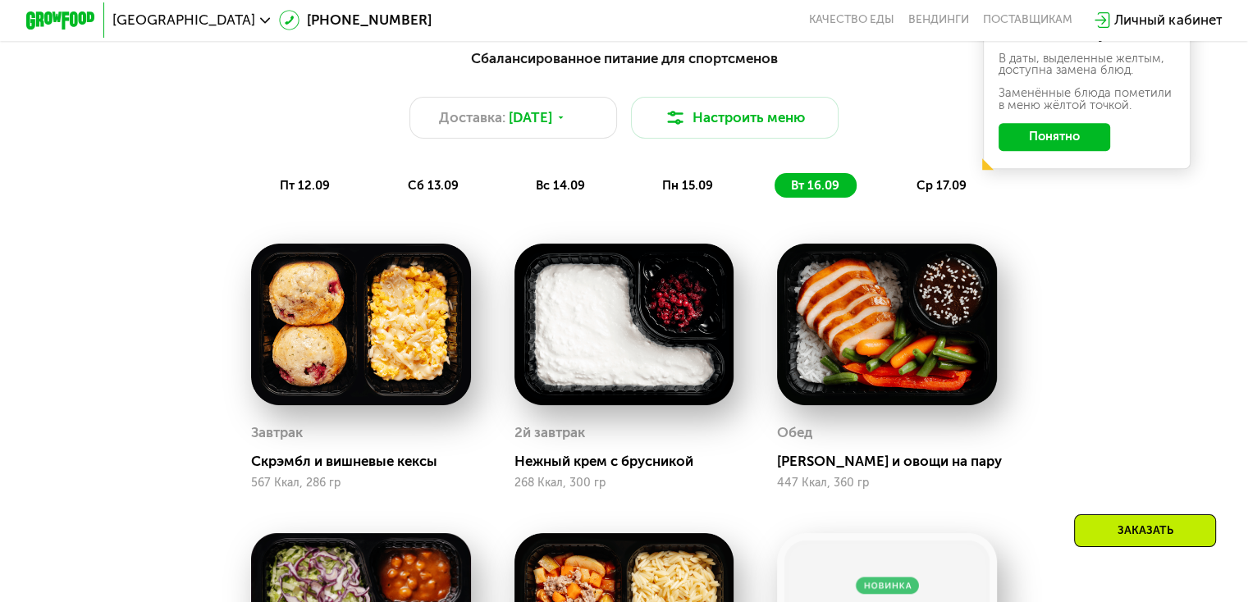
scroll to position [903, 0]
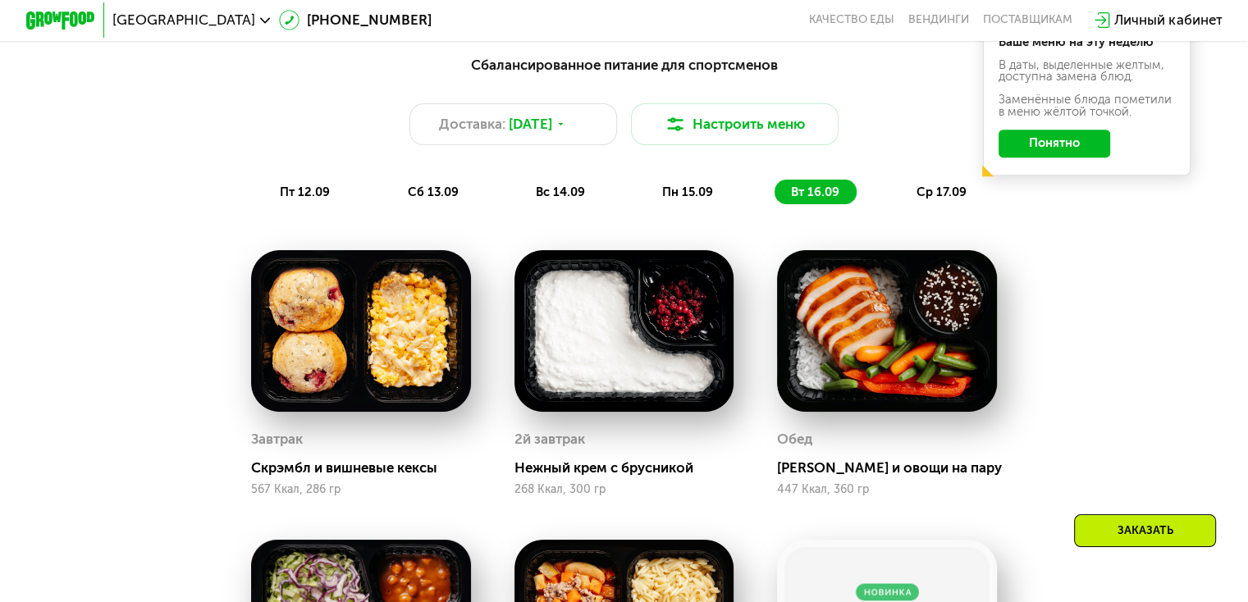
click at [966, 195] on span "ср 17.09" at bounding box center [941, 192] width 50 height 15
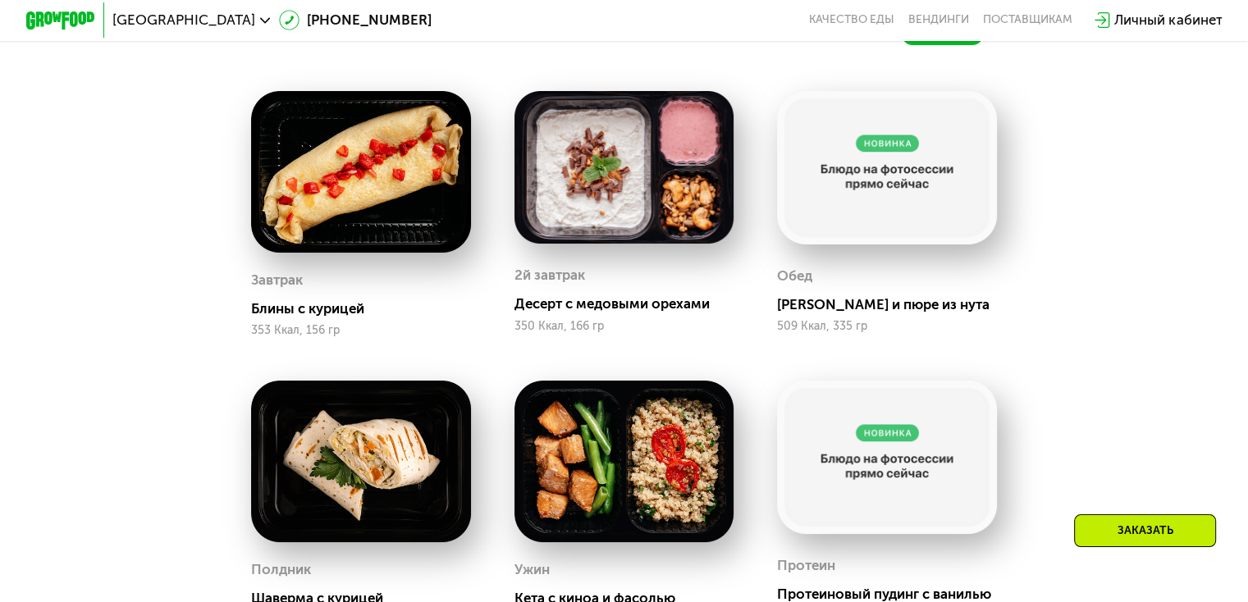
scroll to position [1067, 0]
